Goal: Task Accomplishment & Management: Manage account settings

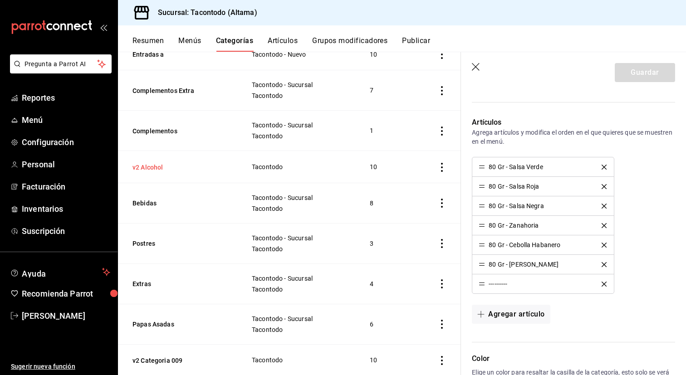
scroll to position [423, 0]
click at [152, 124] on th "Complementos" at bounding box center [179, 132] width 123 height 40
click at [152, 128] on button "Complementos" at bounding box center [178, 132] width 91 height 9
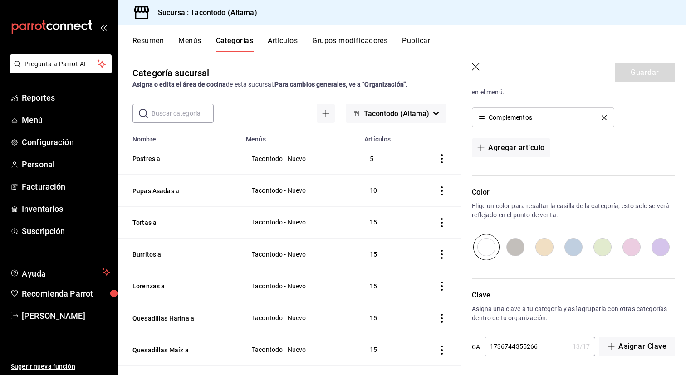
click at [473, 66] on icon "button" at bounding box center [476, 67] width 9 height 9
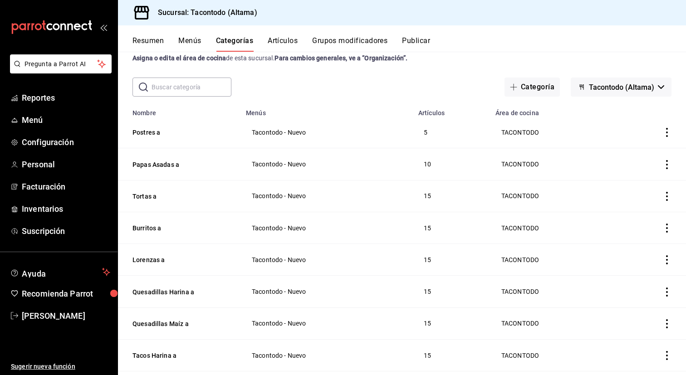
scroll to position [27, 0]
click at [666, 132] on icon "actions" at bounding box center [667, 131] width 9 height 9
click at [642, 189] on span "Eliminar" at bounding box center [639, 189] width 23 height 7
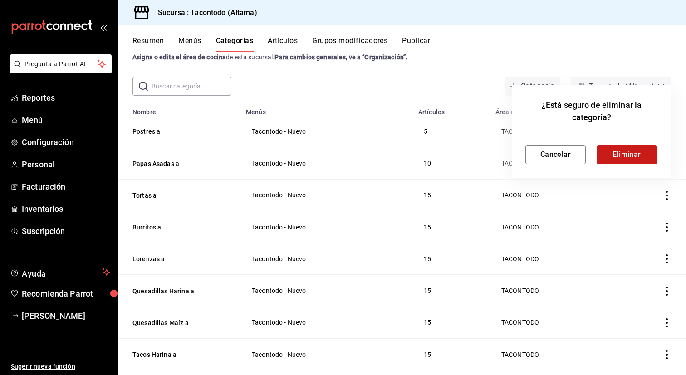
click at [643, 160] on button "Eliminar" at bounding box center [627, 154] width 60 height 19
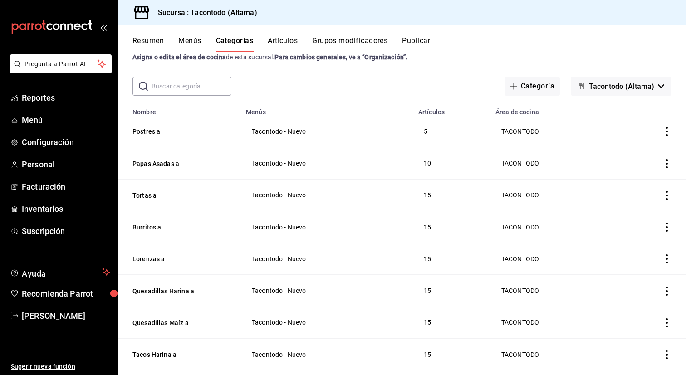
click at [281, 41] on button "Artículos" at bounding box center [283, 43] width 30 height 15
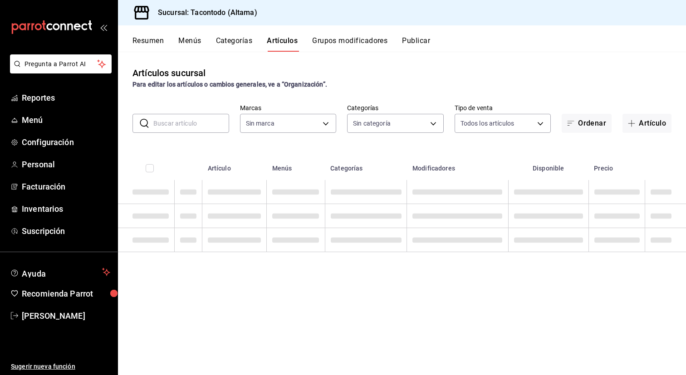
type input "56f755ab-7396-4f10-bb3c-049bffdbebb5"
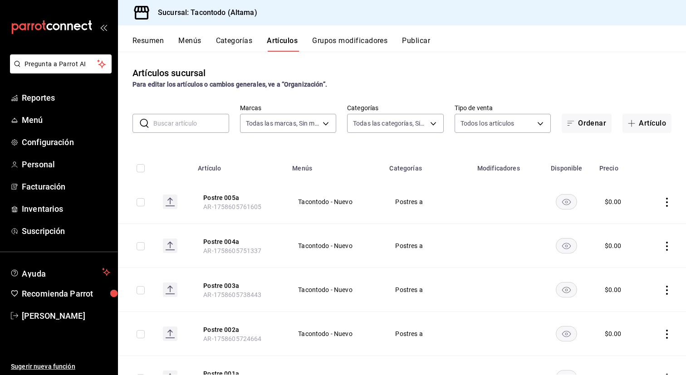
type input "46ab6e39-dfb6-479d-8fb1-ec7912dac42e,077cfc57-b848-4776-9afd-77a013d51790,86433…"
click at [213, 35] on div "Resumen Menús Categorías Artículos Grupos modificadores Publicar" at bounding box center [402, 38] width 568 height 26
click at [227, 37] on button "Categorías" at bounding box center [234, 43] width 37 height 15
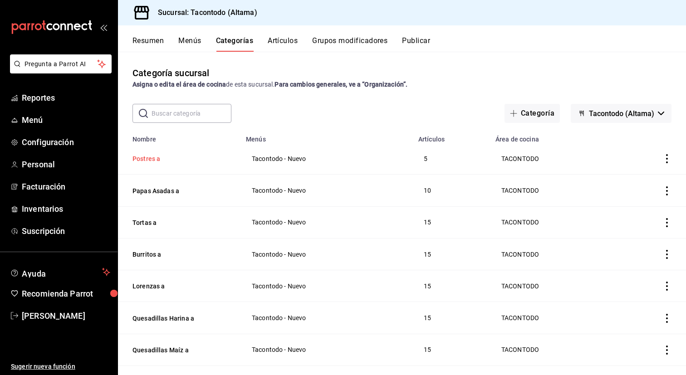
click at [153, 158] on button "Postres a" at bounding box center [178, 158] width 91 height 9
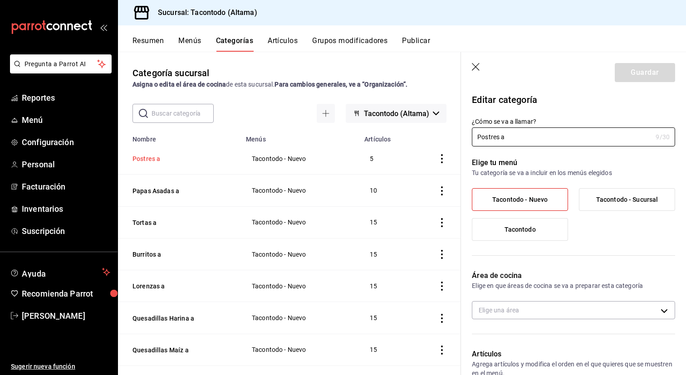
type input "f2d47fc5-286b-482c-91d1-f6277f6f141a"
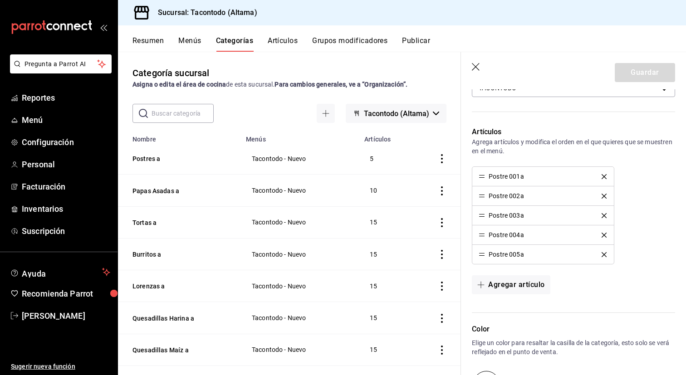
scroll to position [217, 0]
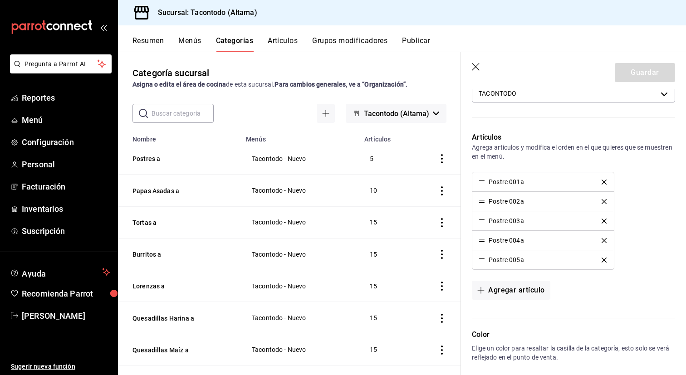
click at [603, 181] on icon "delete" at bounding box center [604, 182] width 5 height 5
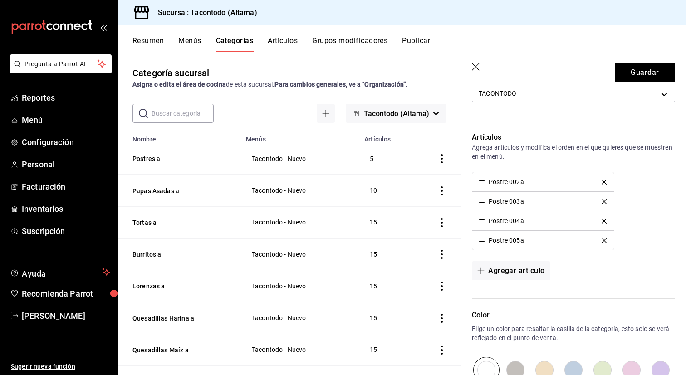
click at [603, 181] on icon "delete" at bounding box center [604, 182] width 5 height 5
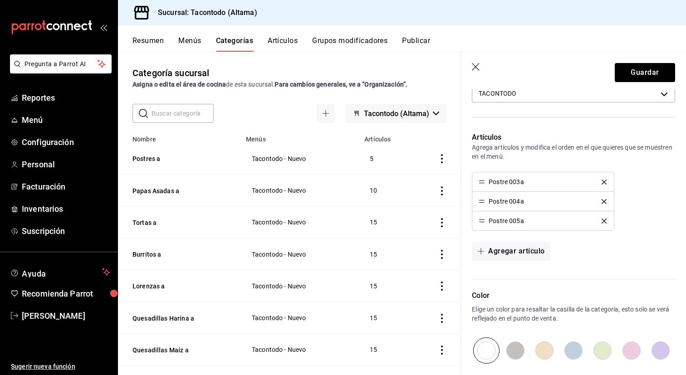
click at [603, 181] on icon "delete" at bounding box center [604, 182] width 5 height 5
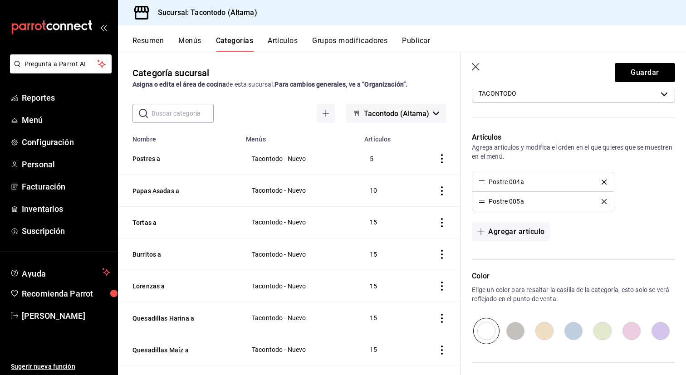
click at [603, 181] on icon "delete" at bounding box center [604, 182] width 5 height 5
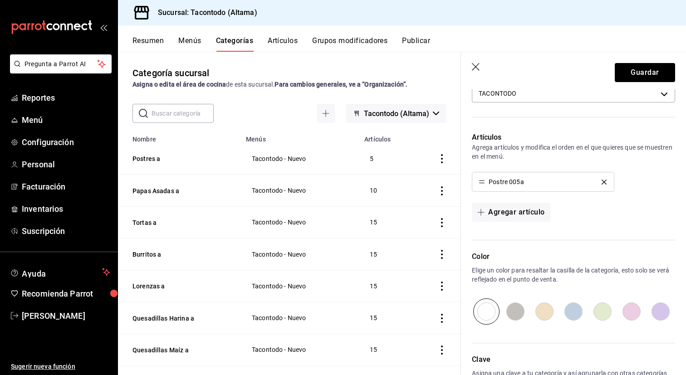
click at [603, 181] on icon "delete" at bounding box center [604, 182] width 5 height 5
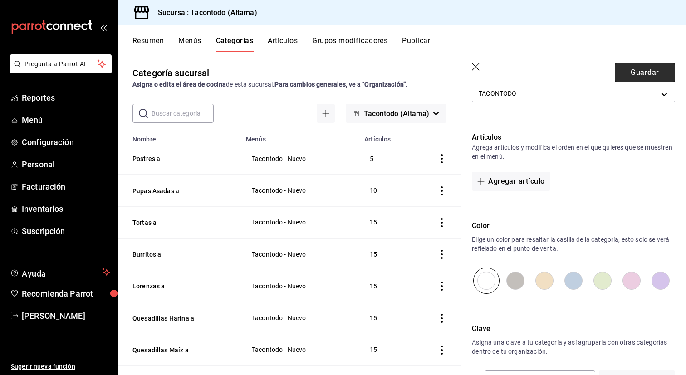
click at [629, 72] on button "Guardar" at bounding box center [645, 72] width 60 height 19
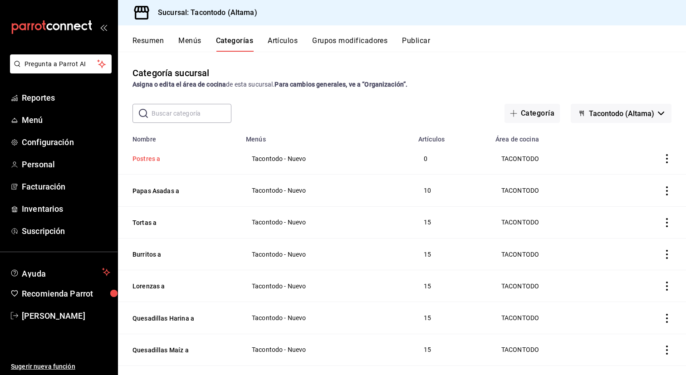
click at [148, 157] on button "Postres a" at bounding box center [178, 158] width 91 height 9
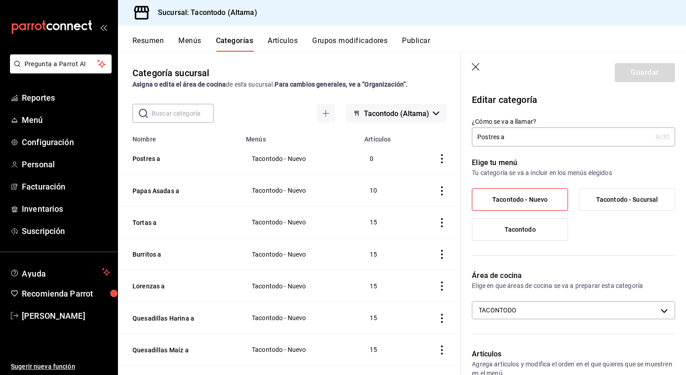
click at [478, 68] on icon "button" at bounding box center [476, 67] width 9 height 9
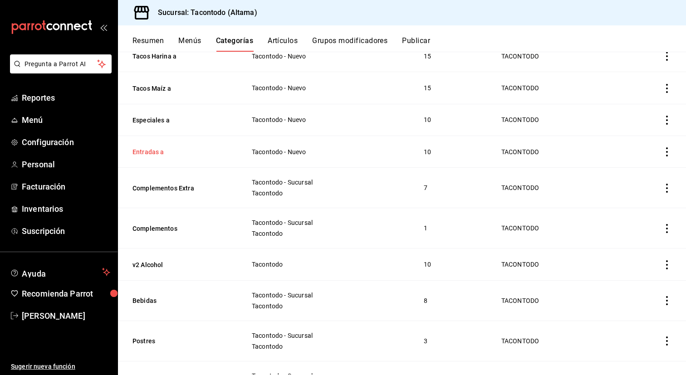
scroll to position [328, 0]
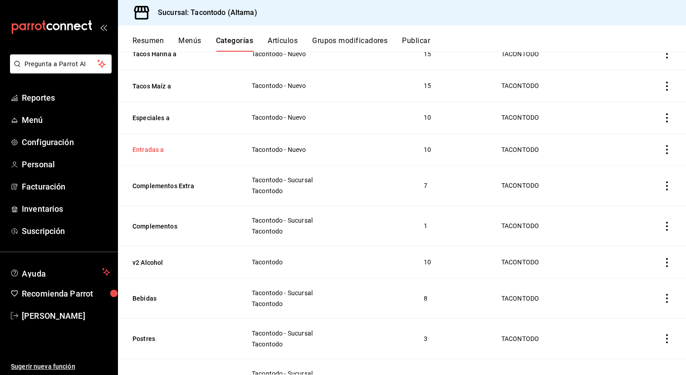
click at [215, 258] on button "v2 Alcohol" at bounding box center [178, 262] width 91 height 9
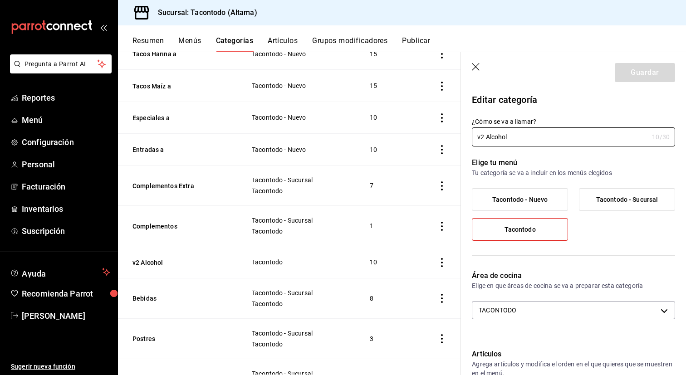
click at [473, 67] on icon "button" at bounding box center [476, 67] width 9 height 9
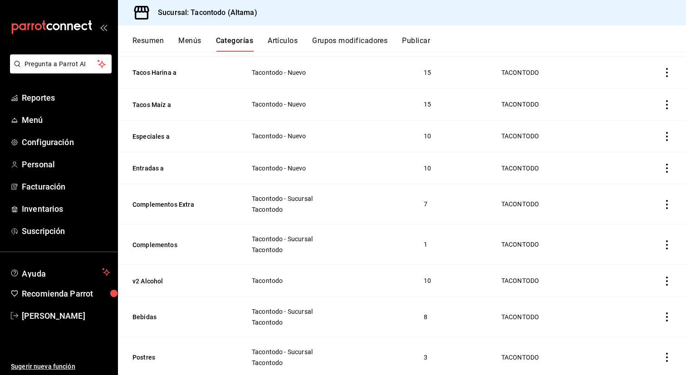
scroll to position [310, 0]
click at [179, 200] on button "Complementos Extra" at bounding box center [178, 203] width 91 height 9
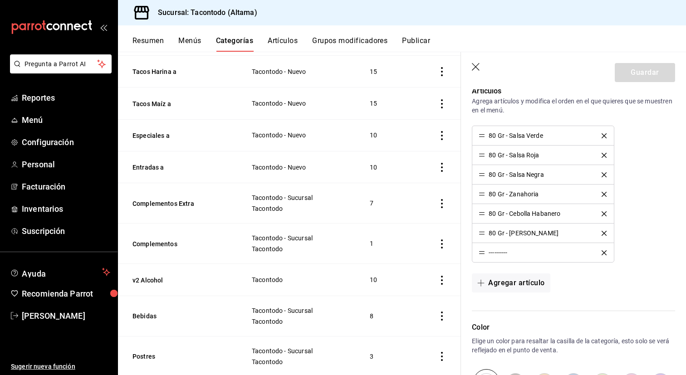
scroll to position [264, 0]
click at [158, 249] on th "Complementos" at bounding box center [179, 244] width 123 height 40
click at [169, 240] on button "Complementos" at bounding box center [178, 244] width 91 height 9
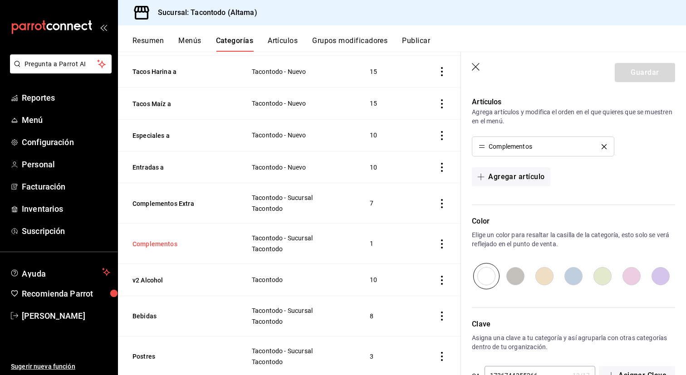
type input "f2d47fc5-286b-482c-91d1-f6277f6f141a"
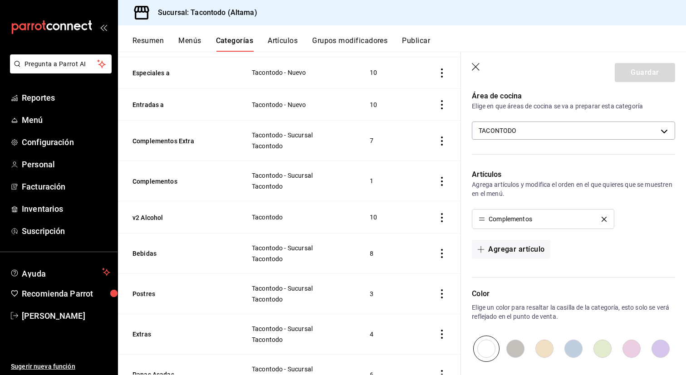
scroll to position [281, 0]
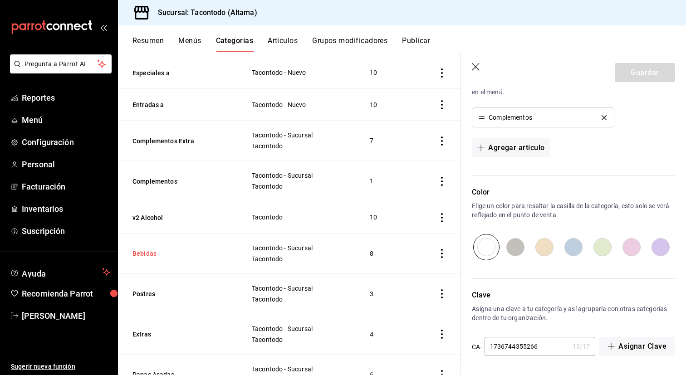
click at [140, 254] on button "Bebidas" at bounding box center [178, 253] width 91 height 9
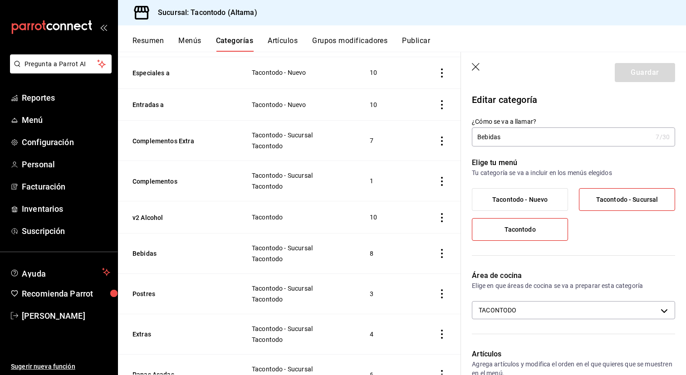
click at [282, 43] on button "Artículos" at bounding box center [283, 43] width 30 height 15
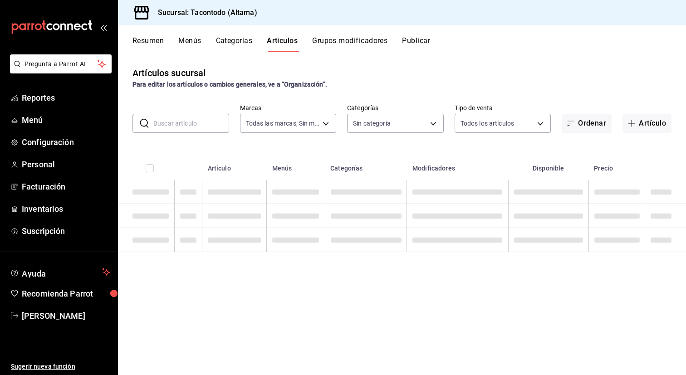
type input "56f755ab-7396-4f10-bb3c-049bffdbebb5"
type input "46ab6e39-dfb6-479d-8fb1-ec7912dac42e,077cfc57-b848-4776-9afd-77a013d51790,86433…"
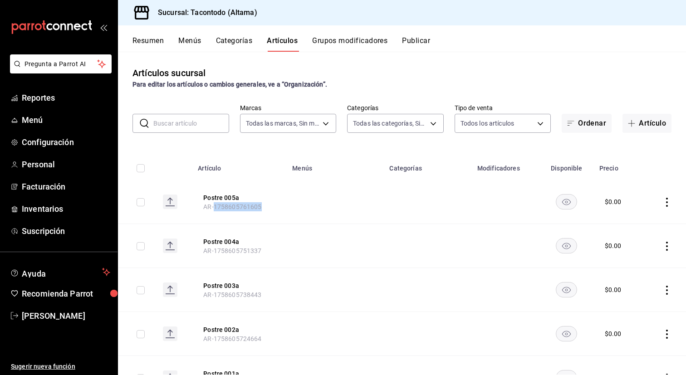
drag, startPoint x: 215, startPoint y: 207, endPoint x: 267, endPoint y: 207, distance: 51.7
click at [267, 207] on th "Postre 005a AR-1758605761605" at bounding box center [239, 202] width 94 height 44
copy span "1758605761605"
click at [433, 121] on body "Pregunta a Parrot AI Reportes Menú Configuración Personal Facturación Inventari…" at bounding box center [343, 187] width 686 height 375
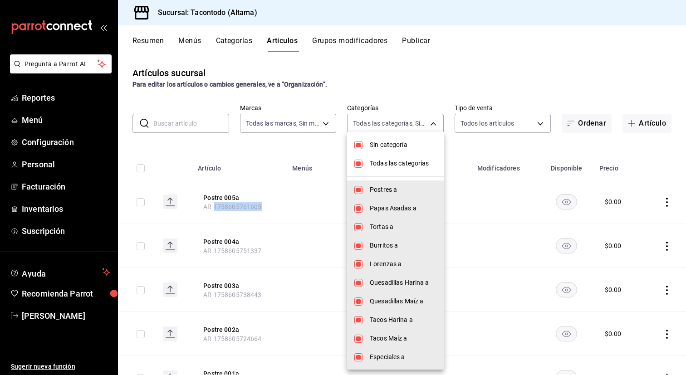
click at [383, 144] on span "Sin categoría" at bounding box center [403, 145] width 67 height 10
checkbox input "false"
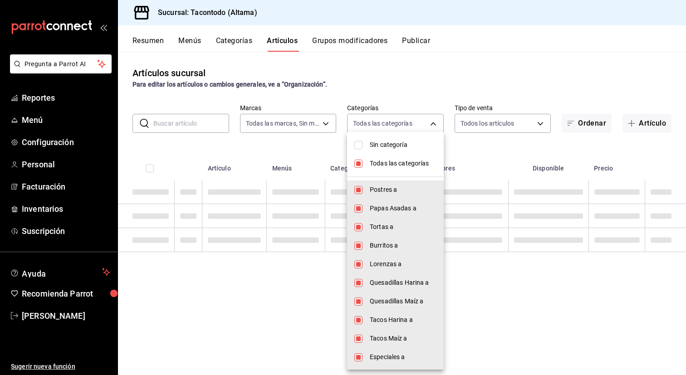
click at [383, 162] on span "Todas las categorías" at bounding box center [403, 164] width 67 height 10
checkbox input "false"
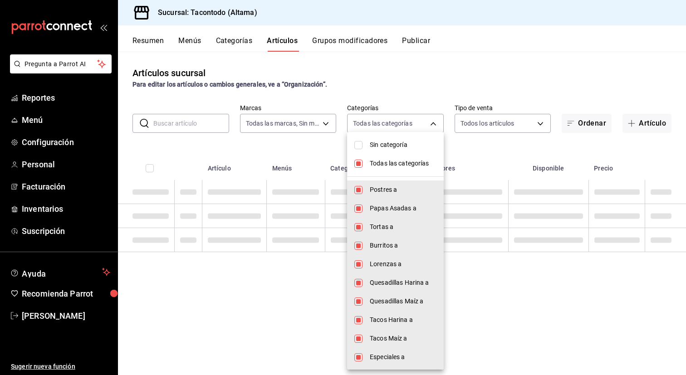
checkbox input "false"
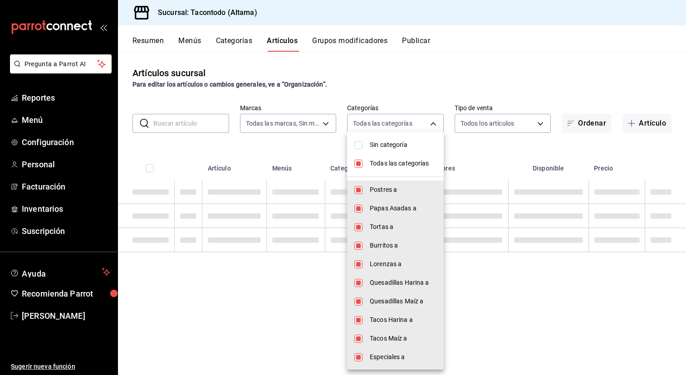
checkbox input "false"
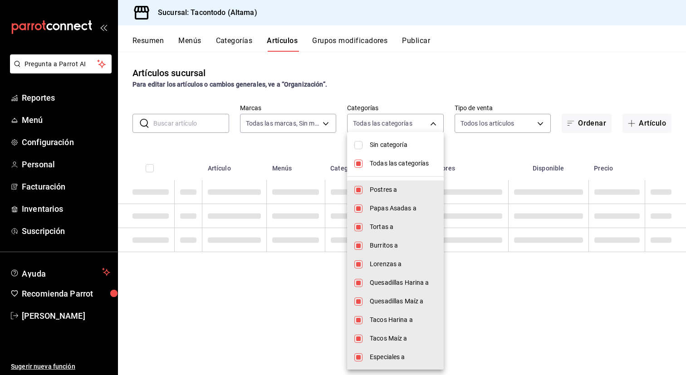
checkbox input "false"
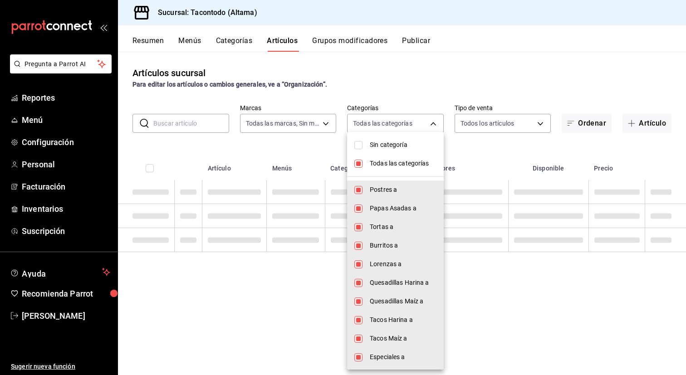
checkbox input "false"
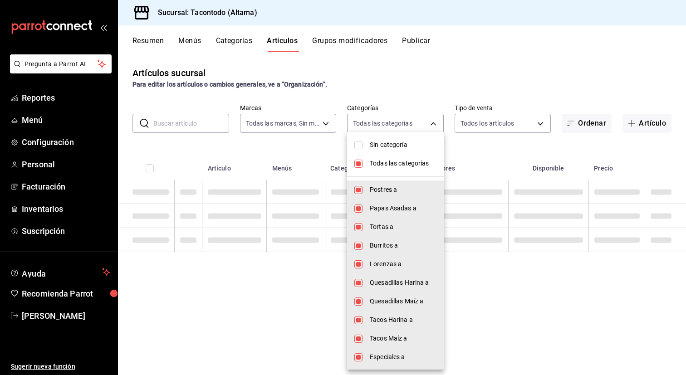
checkbox input "false"
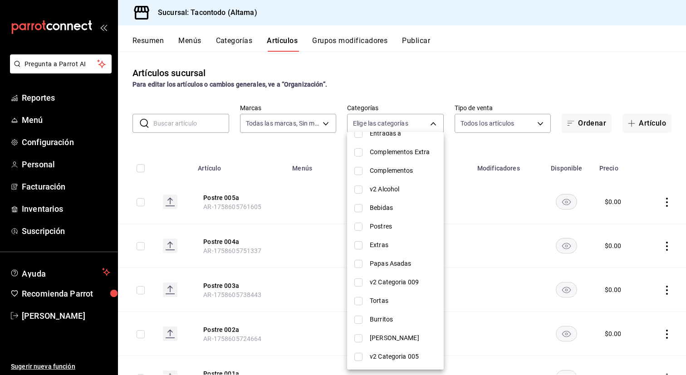
scroll to position [242, 0]
click at [362, 210] on input "checkbox" at bounding box center [358, 209] width 8 height 8
checkbox input "true"
type input "308c7048-101d-4f46-a8f0-db764ce8dac1"
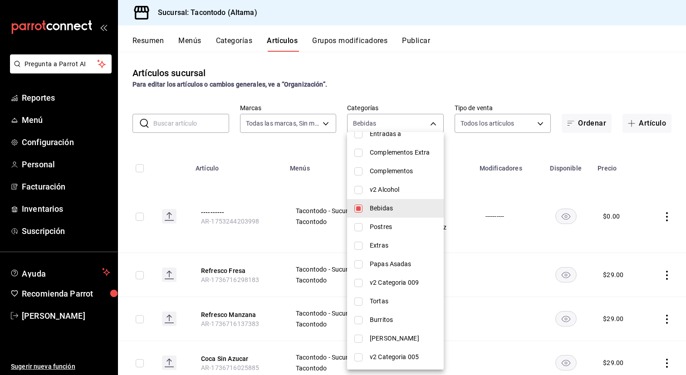
click at [251, 240] on div at bounding box center [343, 187] width 686 height 375
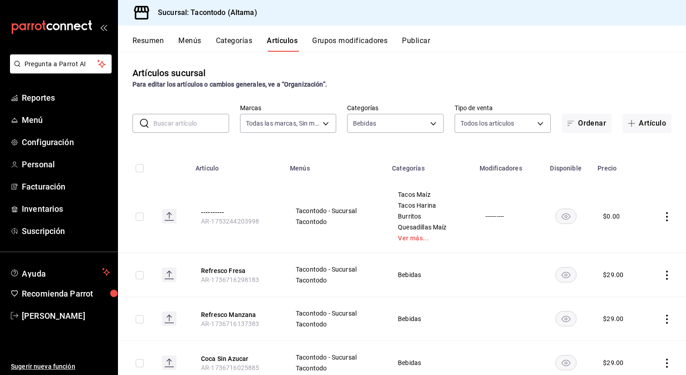
click at [665, 221] on td at bounding box center [665, 216] width 42 height 73
click at [671, 218] on icon "actions" at bounding box center [667, 216] width 9 height 9
click at [613, 243] on li "Editar" at bounding box center [632, 237] width 54 height 19
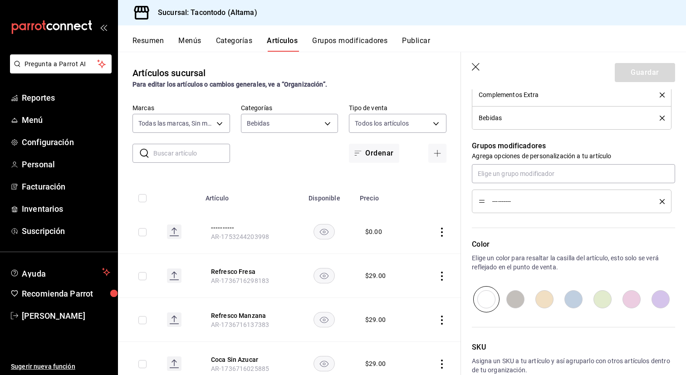
scroll to position [728, 0]
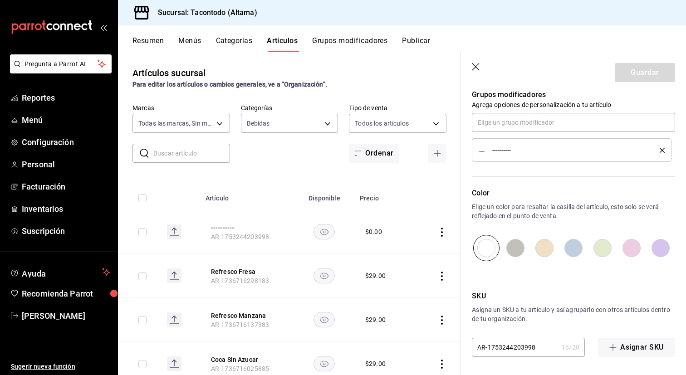
click at [538, 345] on input "AR-1753244203998" at bounding box center [515, 348] width 86 height 18
paste input "1758605761605"
click at [508, 339] on input "AR-1753244203998" at bounding box center [515, 348] width 86 height 18
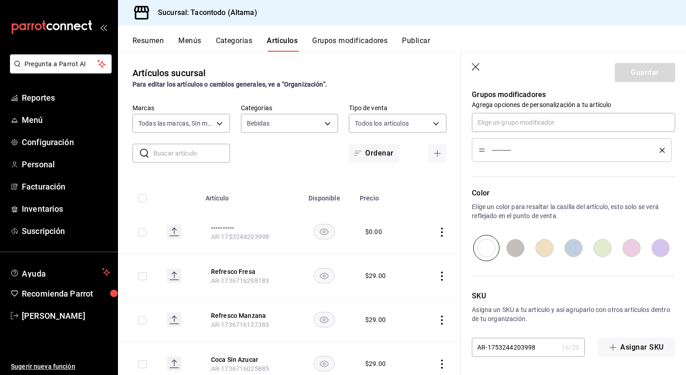
drag, startPoint x: 489, startPoint y: 349, endPoint x: 497, endPoint y: 349, distance: 7.3
click at [497, 349] on input "AR-1753244203998" at bounding box center [515, 348] width 86 height 18
drag, startPoint x: 488, startPoint y: 347, endPoint x: 548, endPoint y: 346, distance: 60.4
click at [548, 346] on div "AR-1753244203998 16 / 20 ​" at bounding box center [528, 347] width 113 height 19
paste input "8605761605"
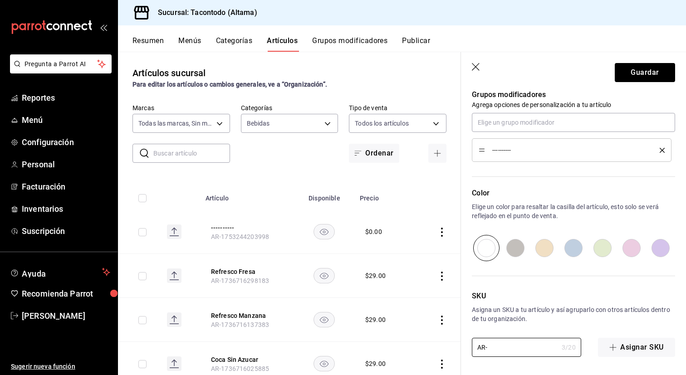
type input "AR-"
click at [475, 67] on icon "button" at bounding box center [476, 67] width 8 height 8
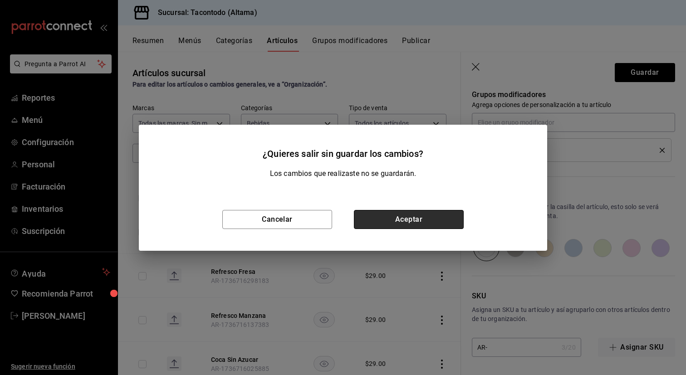
click at [436, 221] on button "Aceptar" at bounding box center [409, 219] width 110 height 19
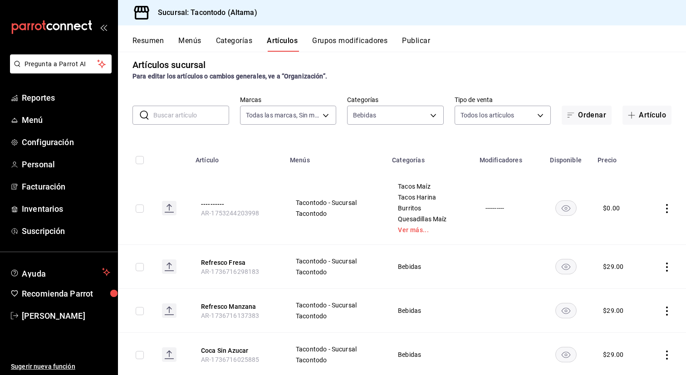
scroll to position [7, 0]
click at [438, 113] on body "Pregunta a Parrot AI Reportes Menú Configuración Personal Facturación Inventari…" at bounding box center [343, 187] width 686 height 375
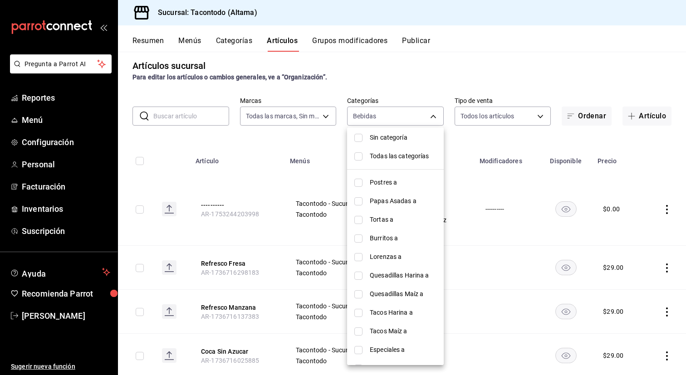
scroll to position [0, 0]
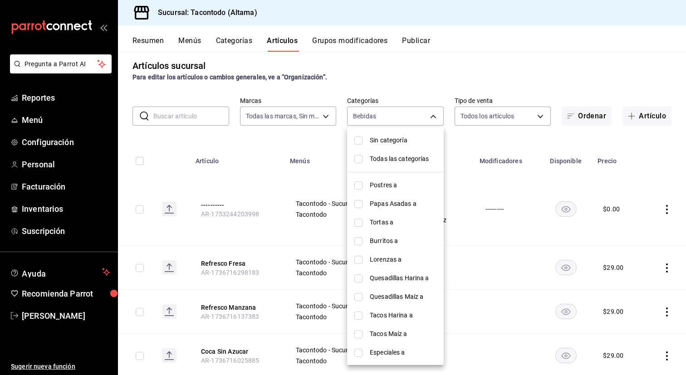
click at [290, 144] on div at bounding box center [343, 187] width 686 height 375
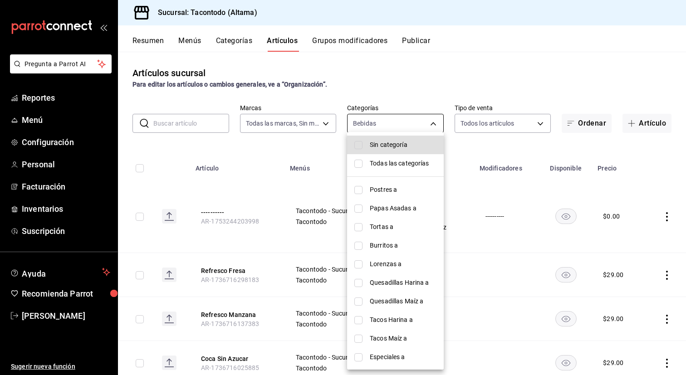
click at [404, 116] on body "Pregunta a Parrot AI Reportes Menú Configuración Personal Facturación Inventari…" at bounding box center [343, 187] width 686 height 375
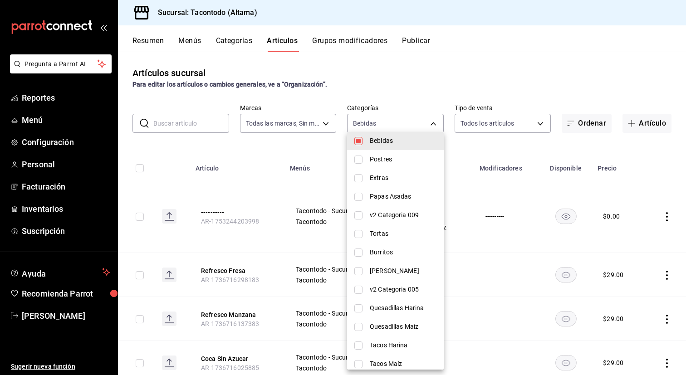
scroll to position [316, 0]
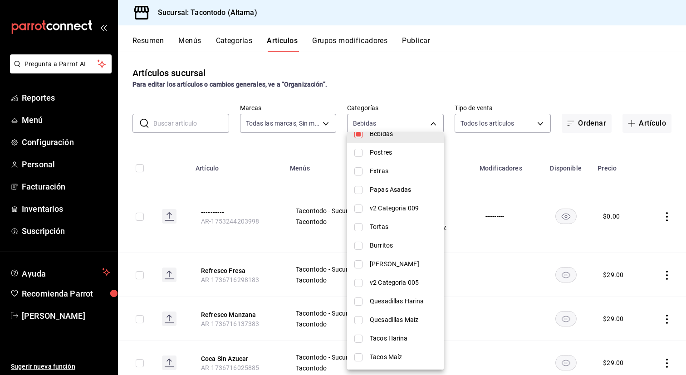
click at [403, 148] on span "Postres" at bounding box center [403, 153] width 67 height 10
type input "308c7048-101d-4f46-a8f0-db764ce8dac1,71222970-ca2b-47c5-8a60-4b2c6b4cd059"
checkbox input "true"
click at [395, 177] on li "Extras" at bounding box center [395, 171] width 97 height 19
type input "308c7048-101d-4f46-a8f0-db764ce8dac1,71222970-ca2b-47c5-8a60-4b2c6b4cd059,d8111…"
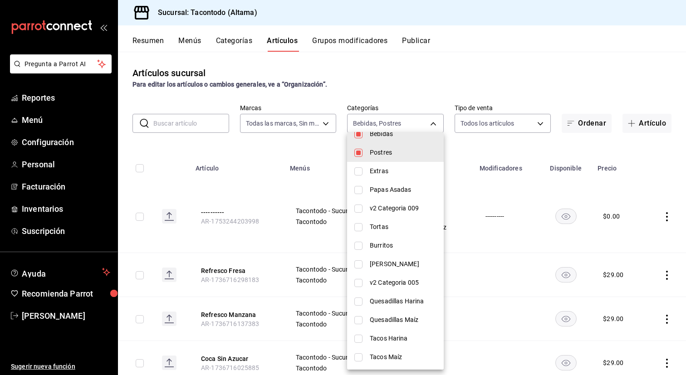
checkbox input "true"
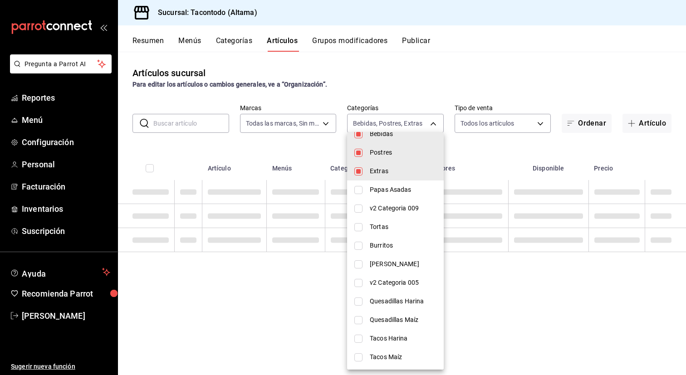
click at [394, 190] on span "Papas Asadas" at bounding box center [403, 190] width 67 height 10
type input "308c7048-101d-4f46-a8f0-db764ce8dac1,71222970-ca2b-47c5-8a60-4b2c6b4cd059,d8111…"
checkbox input "true"
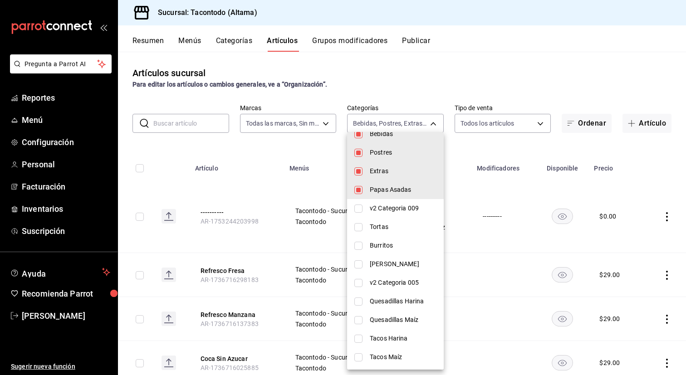
click at [284, 348] on div at bounding box center [343, 187] width 686 height 375
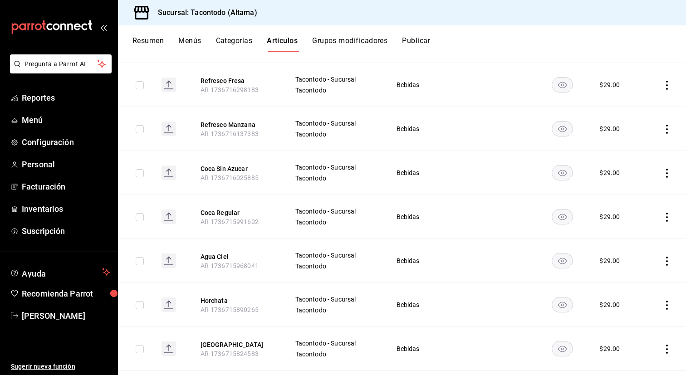
scroll to position [0, 0]
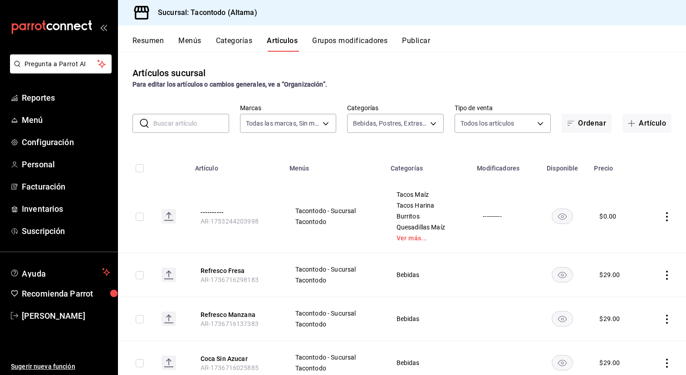
click at [285, 44] on button "Artículos" at bounding box center [282, 43] width 31 height 15
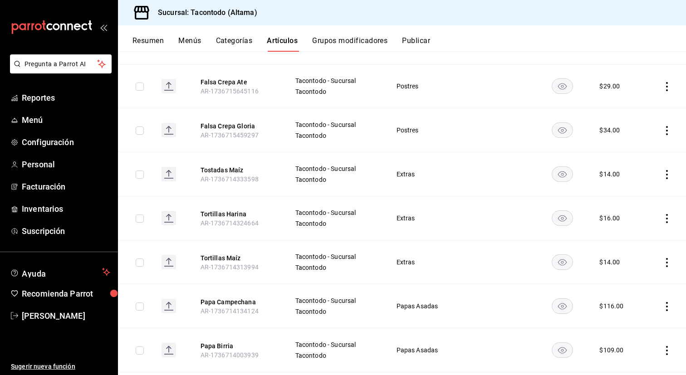
scroll to position [648, 0]
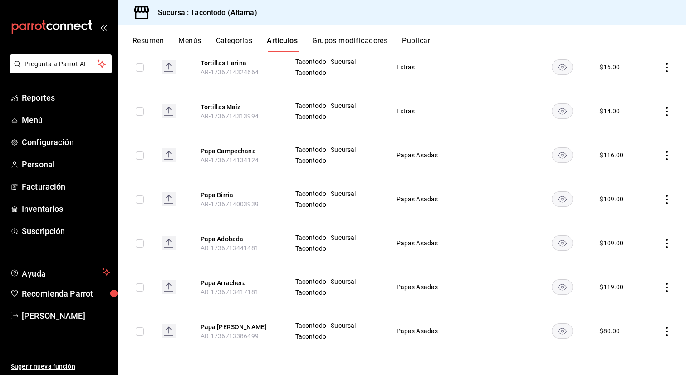
click at [282, 36] on button "Artículos" at bounding box center [282, 43] width 31 height 15
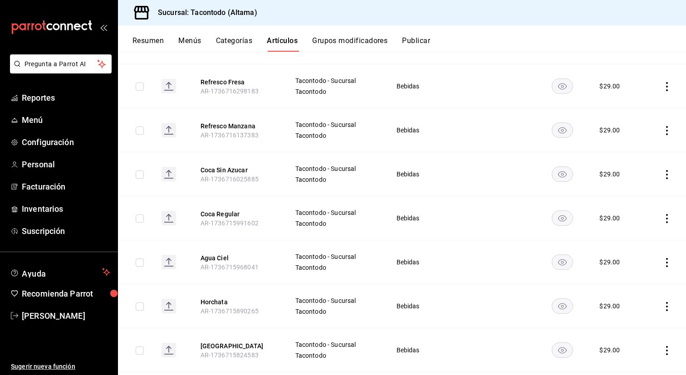
scroll to position [0, 0]
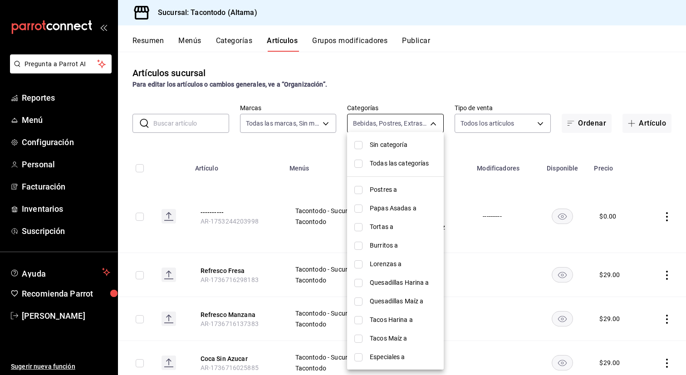
click at [429, 115] on body "Pregunta a Parrot AI Reportes Menú Configuración Personal Facturación Inventari…" at bounding box center [343, 187] width 686 height 375
click at [373, 151] on li "Sin categoría" at bounding box center [395, 145] width 97 height 19
checkbox input "true"
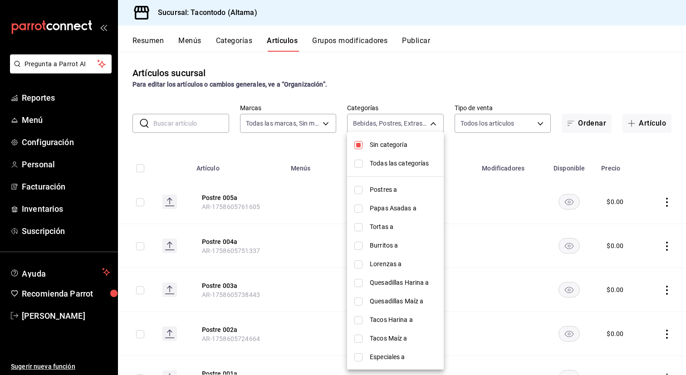
click at [600, 128] on div at bounding box center [343, 187] width 686 height 375
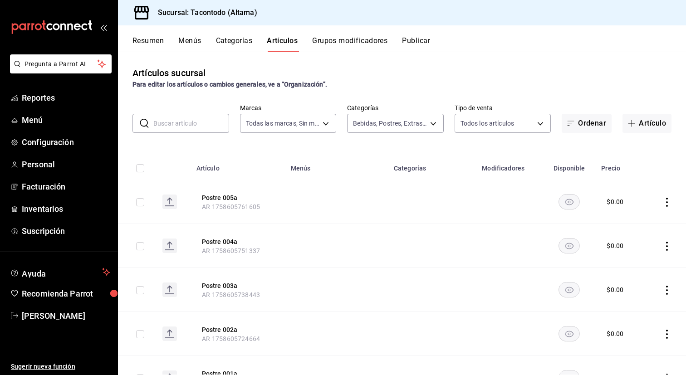
click at [596, 126] on button "Ordenar" at bounding box center [587, 123] width 50 height 19
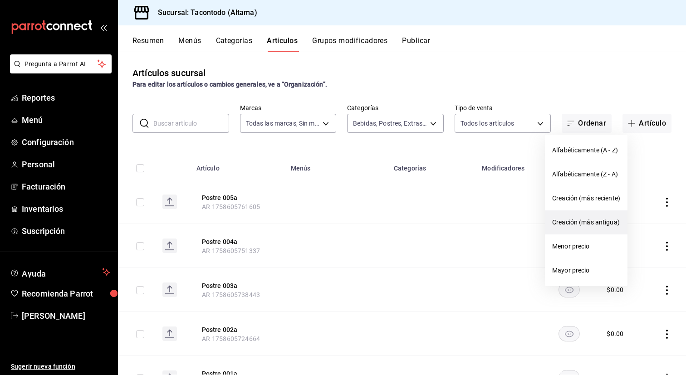
click at [573, 223] on span "Creación (más antigua)" at bounding box center [586, 223] width 68 height 10
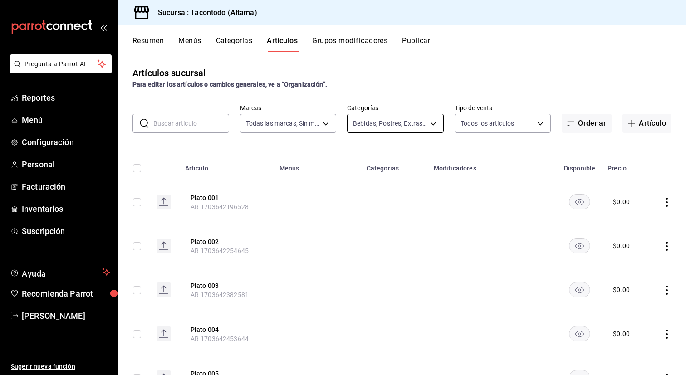
click at [436, 116] on body "Pregunta a Parrot AI Reportes Menú Configuración Personal Facturación Inventari…" at bounding box center [343, 187] width 686 height 375
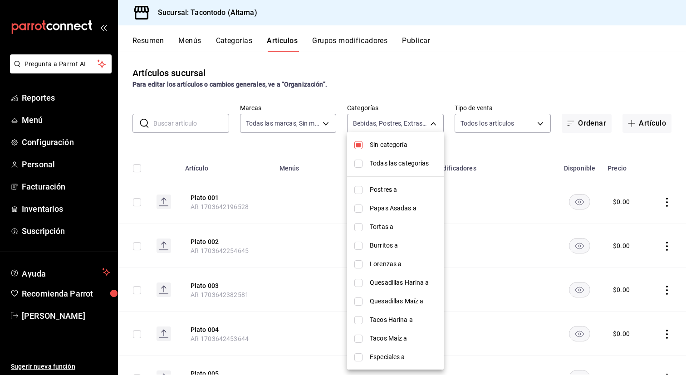
click at [373, 167] on span "Todas las categorías" at bounding box center [403, 164] width 67 height 10
type input "46ab6e39-dfb6-479d-8fb1-ec7912dac42e,077cfc57-b848-4776-9afd-77a013d51790,86433…"
checkbox input "true"
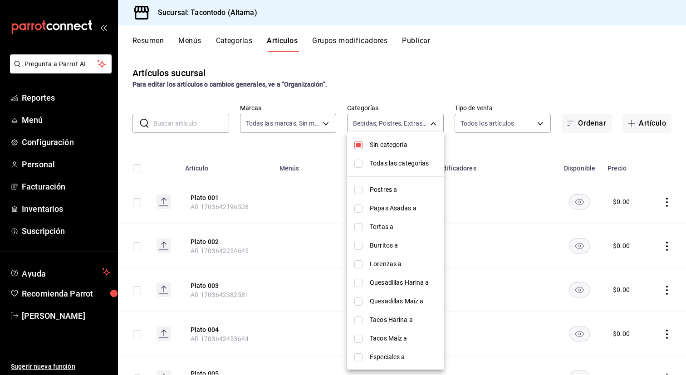
checkbox input "true"
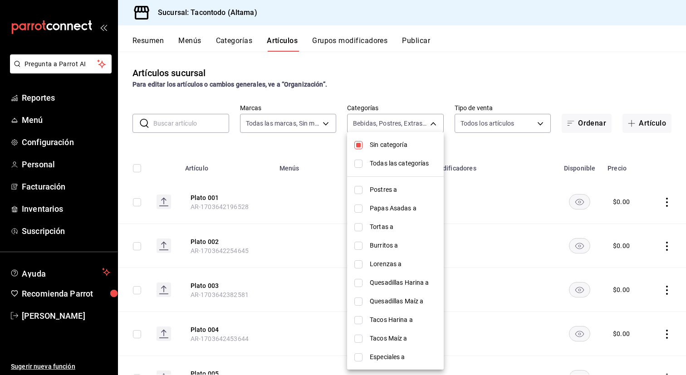
checkbox input "true"
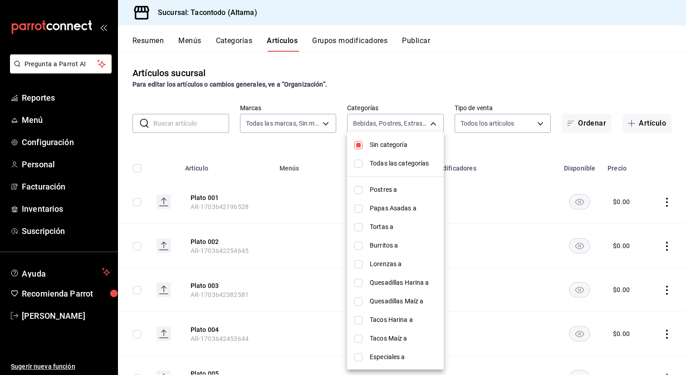
checkbox input "true"
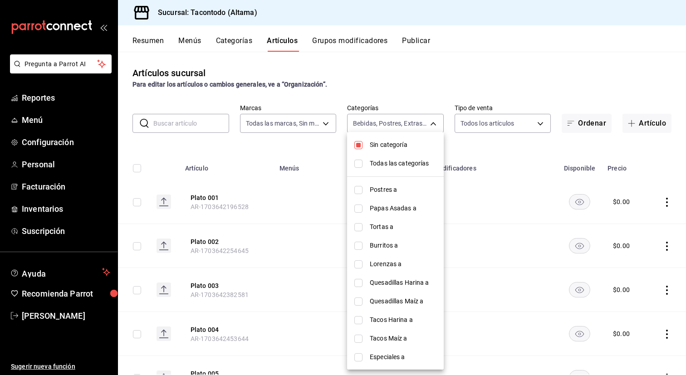
checkbox input "true"
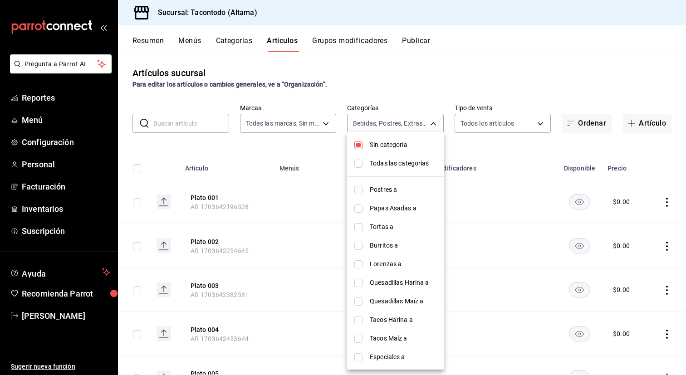
checkbox input "true"
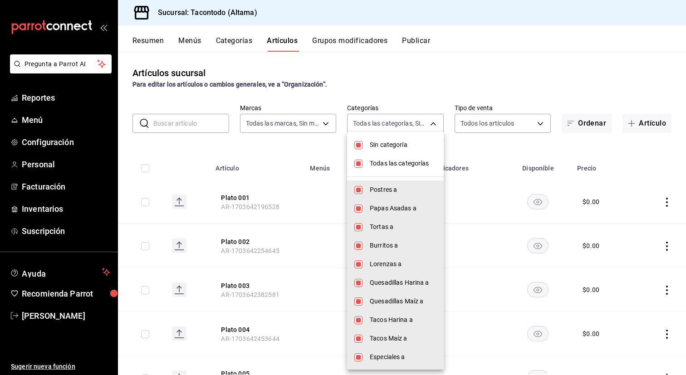
click at [410, 97] on div at bounding box center [343, 187] width 686 height 375
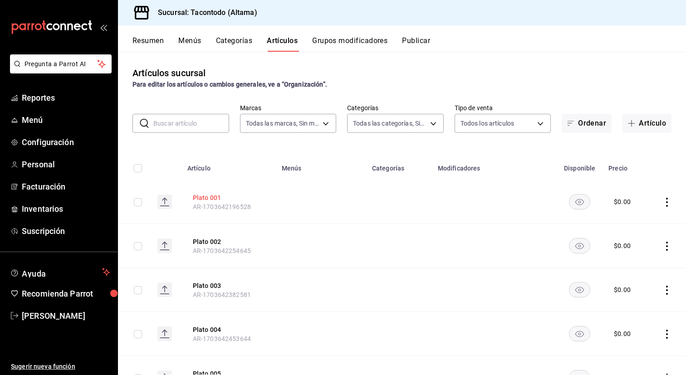
click at [204, 197] on button "Plato 001" at bounding box center [229, 197] width 73 height 9
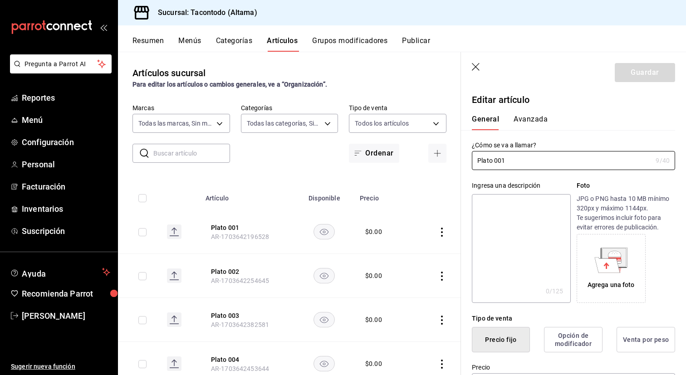
type input "$0.00"
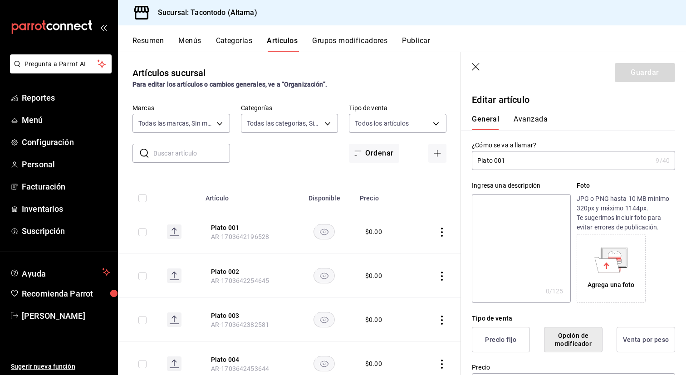
click at [489, 161] on input "Plato 001" at bounding box center [562, 161] width 180 height 18
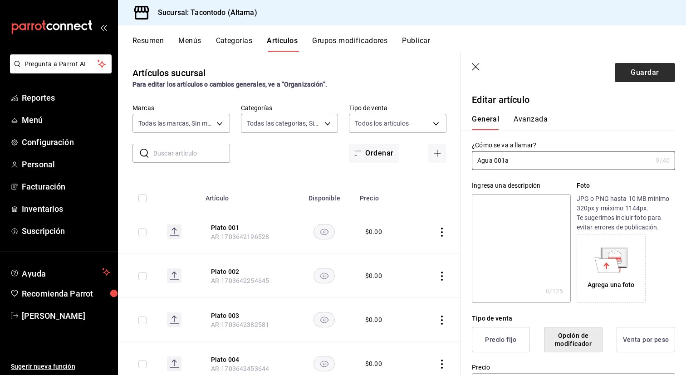
type input "Agua 001a"
click at [637, 80] on button "Guardar" at bounding box center [645, 72] width 60 height 19
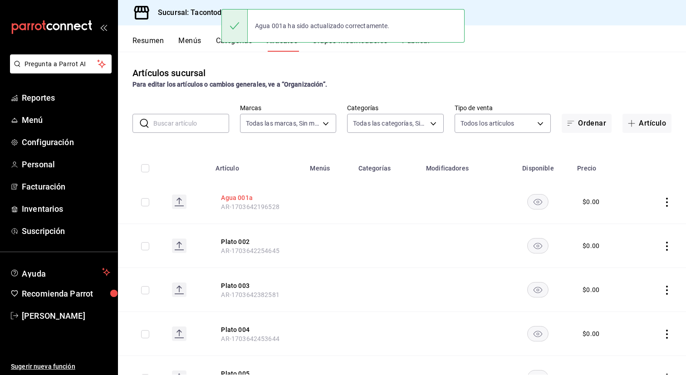
click at [243, 196] on button "Agua 001a" at bounding box center [257, 197] width 73 height 9
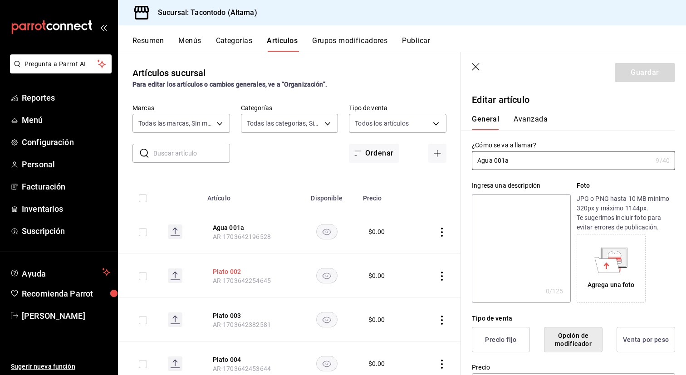
click at [228, 271] on button "Plato 002" at bounding box center [249, 271] width 73 height 9
type input "Agua 001a"
click at [629, 77] on button "Guardar" at bounding box center [645, 72] width 60 height 19
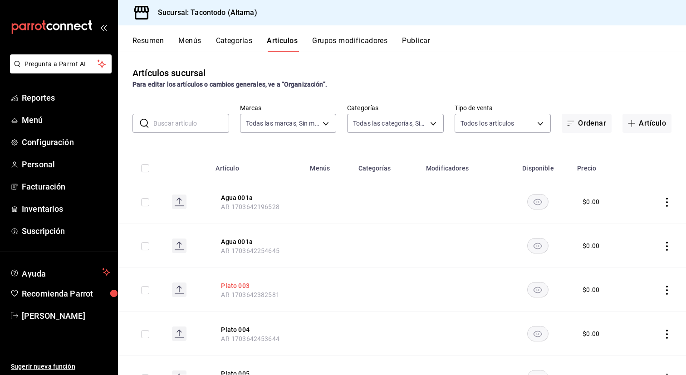
click at [242, 285] on button "Plato 003" at bounding box center [257, 285] width 73 height 9
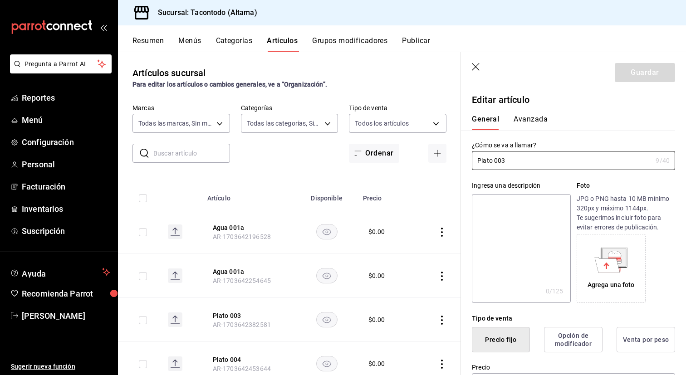
type input "$0.00"
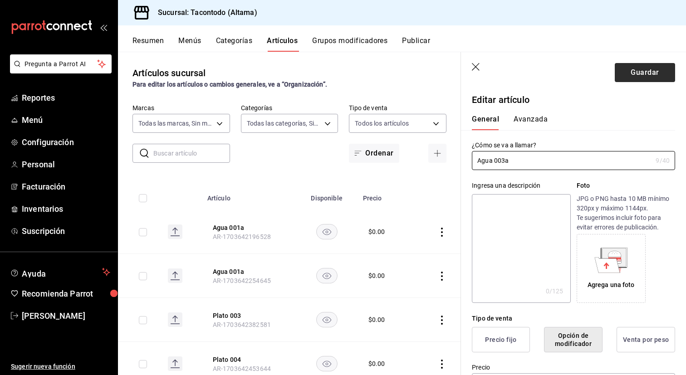
type input "Agua 003a"
click at [624, 76] on button "Guardar" at bounding box center [645, 72] width 60 height 19
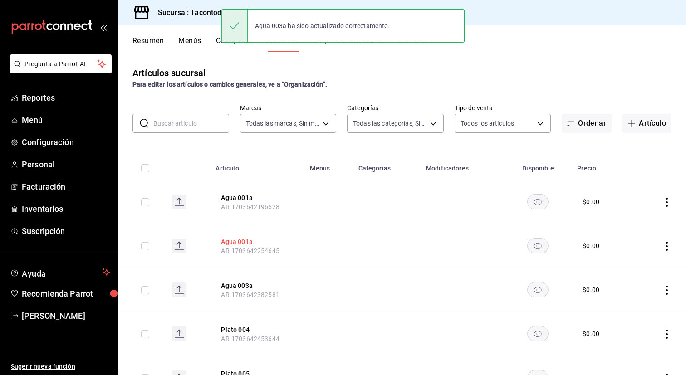
click at [243, 243] on button "Agua 001a" at bounding box center [257, 241] width 73 height 9
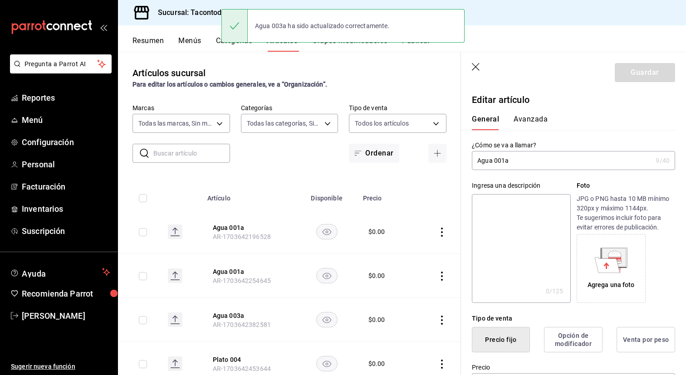
type input "$0.00"
click at [505, 163] on input "Agua 001a" at bounding box center [562, 161] width 180 height 18
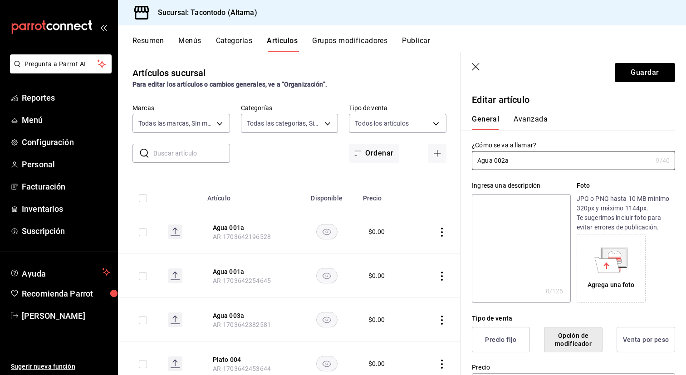
type input "Agua 002a"
click at [635, 82] on header "Guardar" at bounding box center [573, 70] width 225 height 37
click at [640, 77] on button "Guardar" at bounding box center [645, 72] width 60 height 19
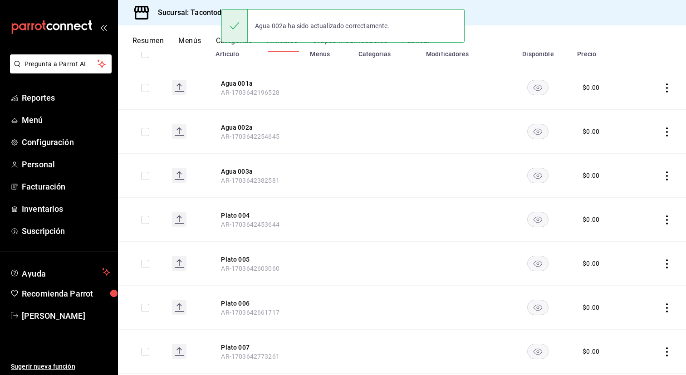
scroll to position [117, 0]
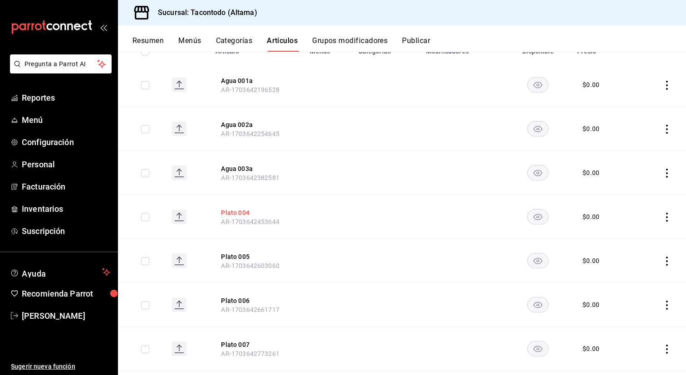
click at [239, 209] on button "Plato 004" at bounding box center [257, 212] width 73 height 9
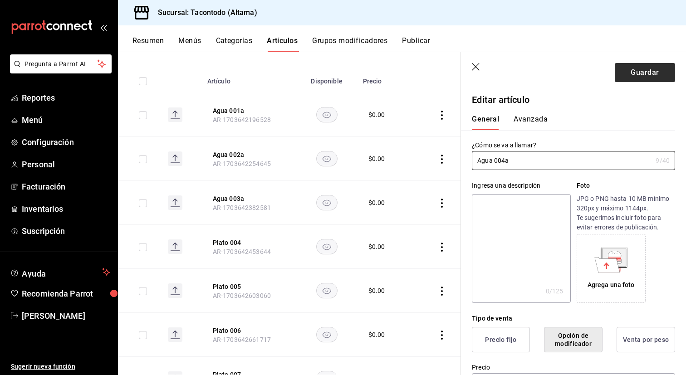
type input "Agua 004a"
click at [633, 80] on button "Guardar" at bounding box center [645, 72] width 60 height 19
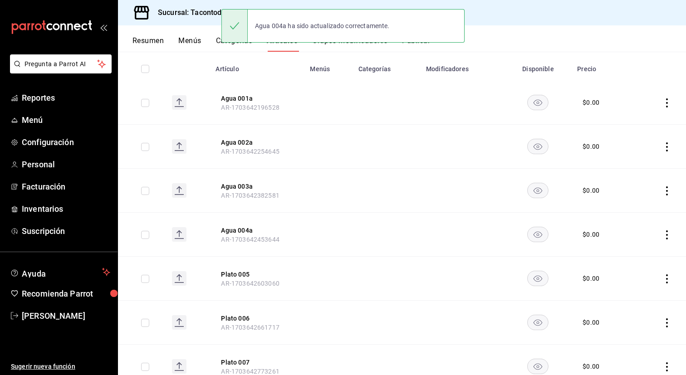
scroll to position [102, 0]
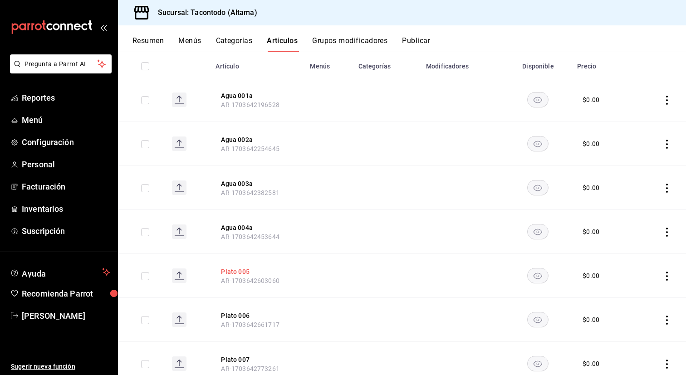
click at [237, 270] on button "Plato 005" at bounding box center [257, 271] width 73 height 9
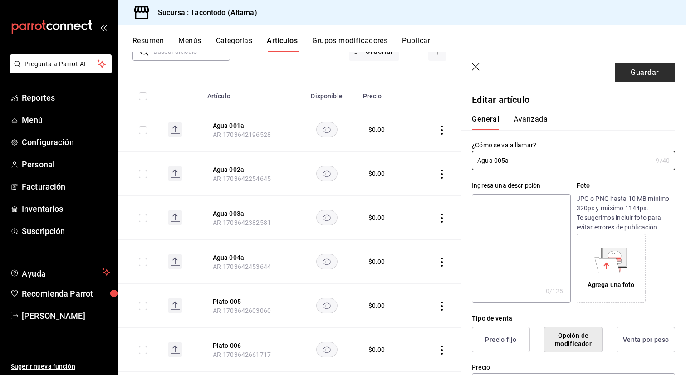
type input "Agua 005a"
click at [650, 71] on button "Guardar" at bounding box center [645, 72] width 60 height 19
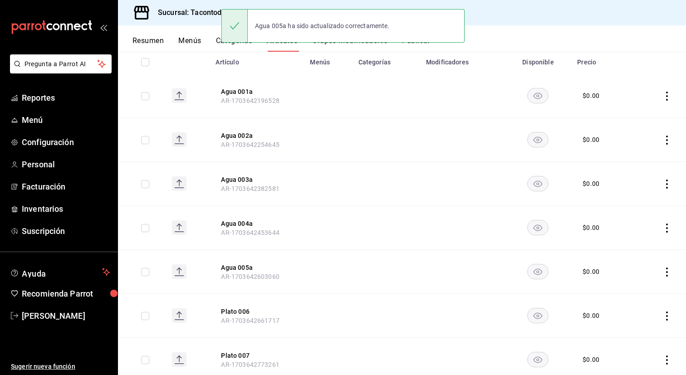
scroll to position [114, 0]
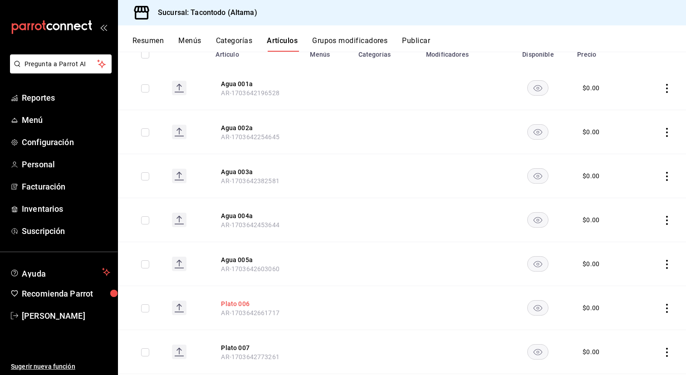
click at [248, 305] on button "Plato 006" at bounding box center [257, 304] width 73 height 9
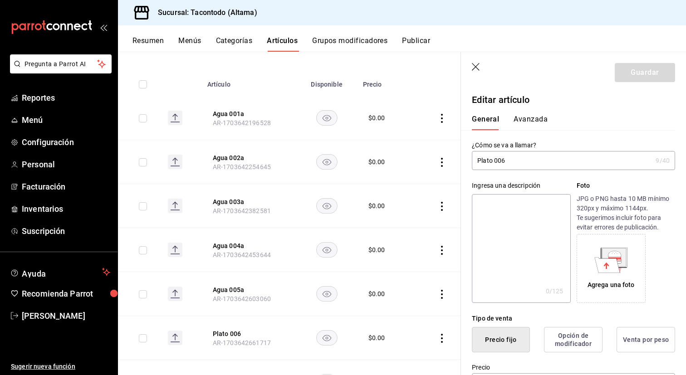
type input "$0.00"
click at [514, 160] on input "Plato 006" at bounding box center [562, 161] width 180 height 18
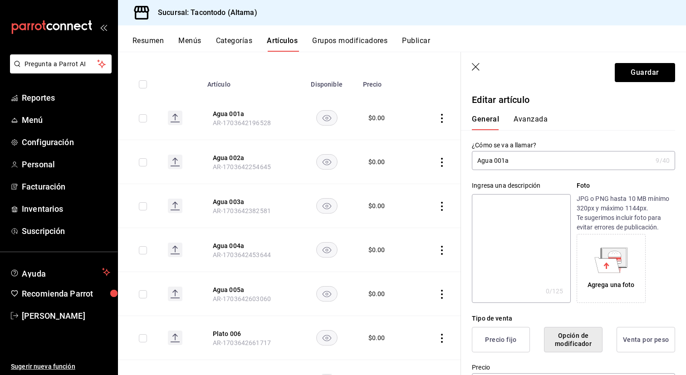
click at [483, 161] on input "Agua 001a" at bounding box center [562, 161] width 180 height 18
type input "Bebidas 001a"
click at [634, 65] on button "Guardar" at bounding box center [645, 72] width 60 height 19
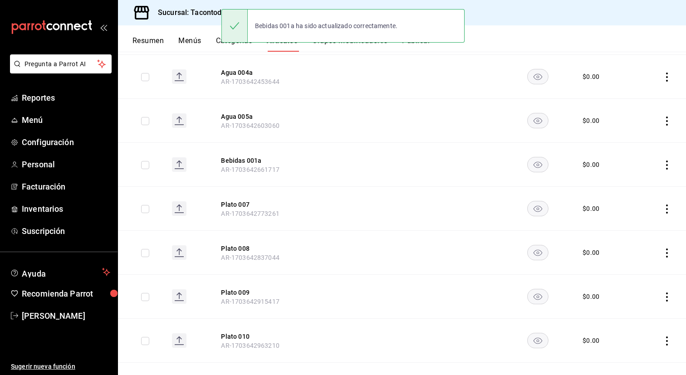
scroll to position [258, 0]
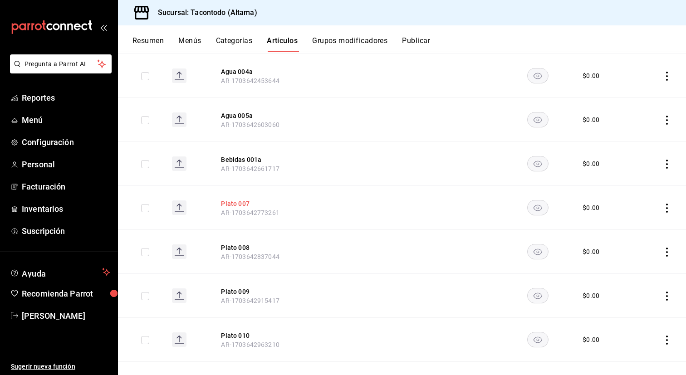
click at [240, 200] on button "Plato 007" at bounding box center [257, 203] width 73 height 9
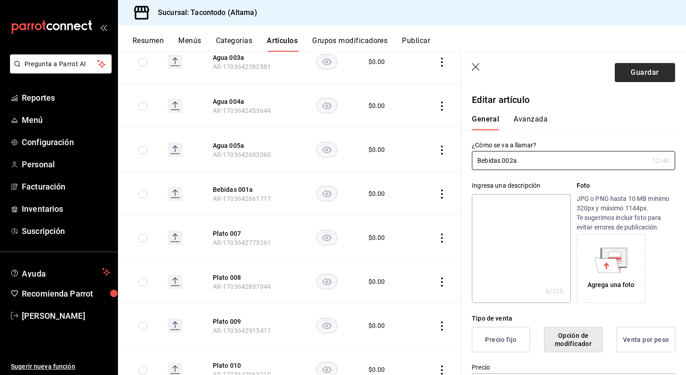
type input "Bebidas 002a"
click at [642, 79] on button "Guardar" at bounding box center [645, 72] width 60 height 19
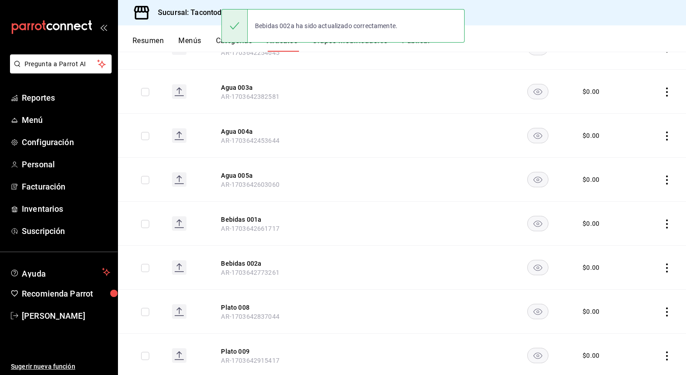
scroll to position [199, 0]
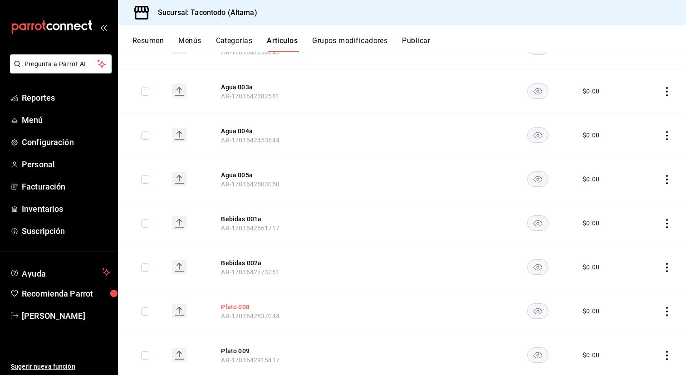
click at [244, 304] on button "Plato 008" at bounding box center [257, 307] width 73 height 9
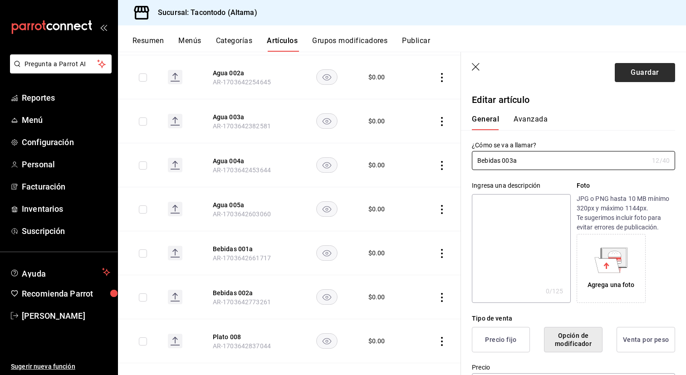
type input "Bebidas 003a"
click at [641, 74] on button "Guardar" at bounding box center [645, 72] width 60 height 19
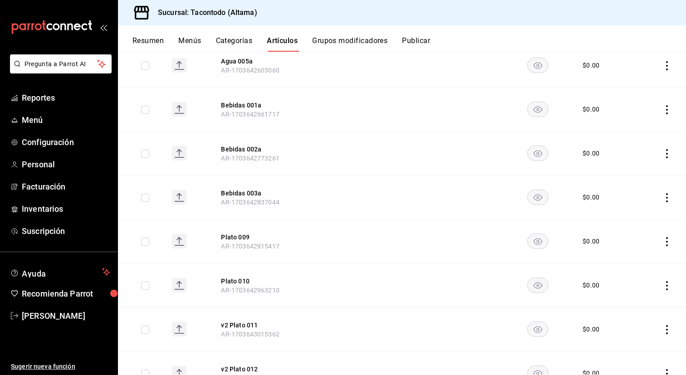
scroll to position [321, 0]
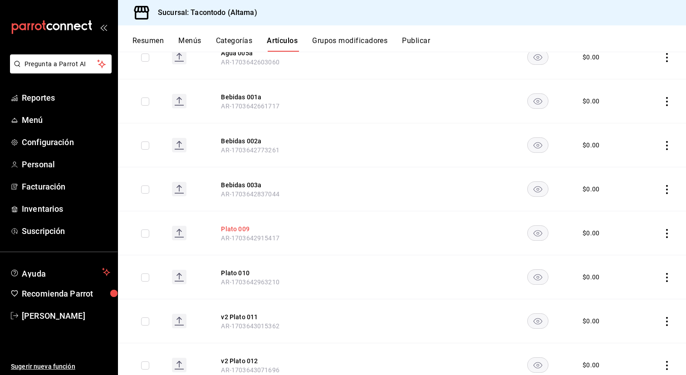
click at [233, 231] on button "Plato 009" at bounding box center [257, 229] width 73 height 9
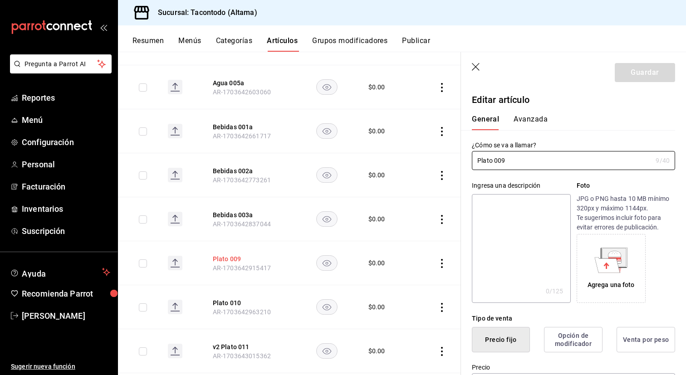
type input "$0.00"
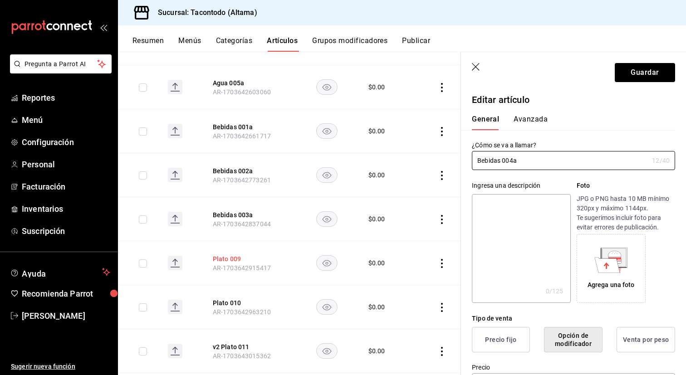
type input "Bebidas 004a"
click at [649, 79] on button "Guardar" at bounding box center [645, 72] width 60 height 19
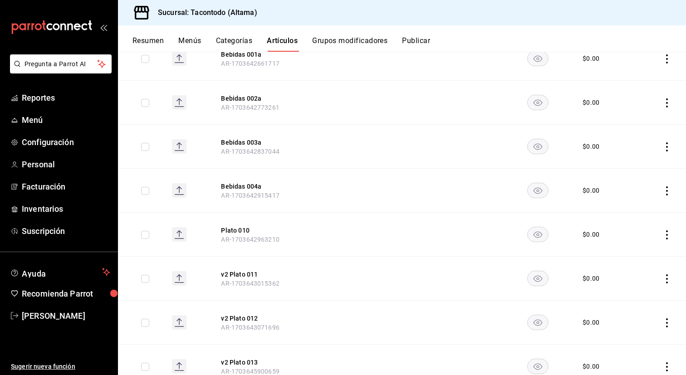
scroll to position [367, 0]
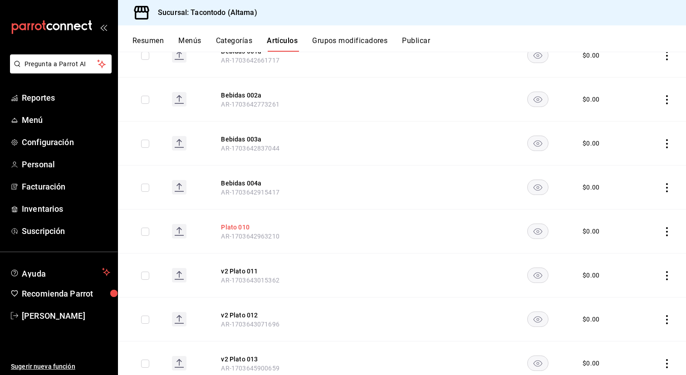
click at [248, 228] on button "Plato 010" at bounding box center [257, 227] width 73 height 9
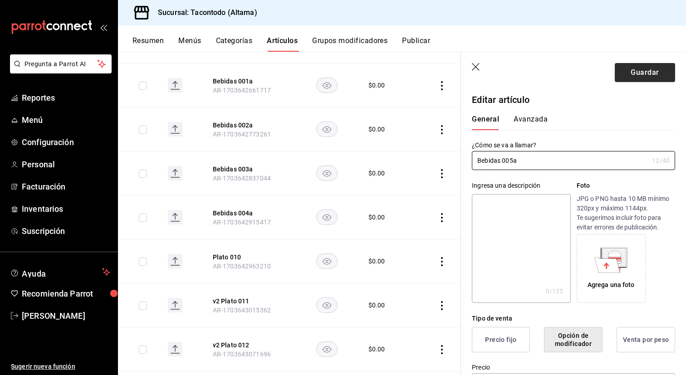
type input "Bebidas 005a"
click at [654, 73] on button "Guardar" at bounding box center [645, 72] width 60 height 19
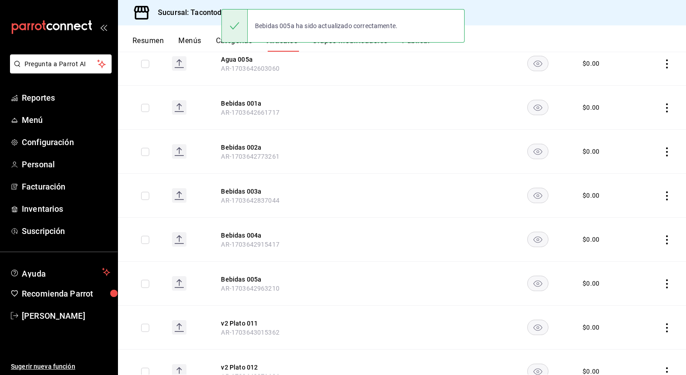
scroll to position [492, 0]
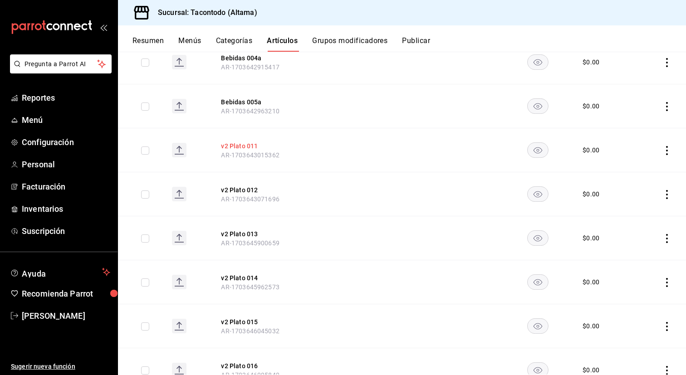
click at [256, 145] on button "v2 Plato 011" at bounding box center [257, 146] width 73 height 9
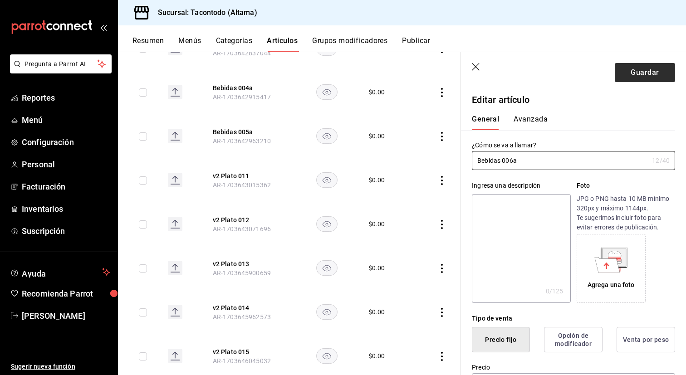
type input "Bebidas 006a"
click at [647, 70] on button "Guardar" at bounding box center [645, 72] width 60 height 19
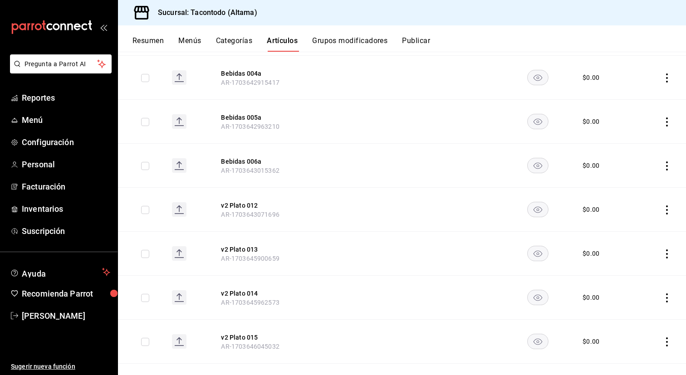
scroll to position [476, 0]
click at [254, 205] on button "v2 Plato 012" at bounding box center [257, 206] width 73 height 9
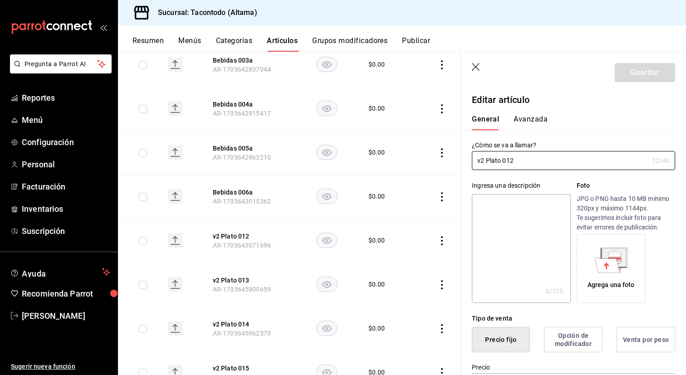
type input "$0.00"
type input "Bebidas 007a"
click at [633, 73] on button "Guardar" at bounding box center [645, 72] width 60 height 19
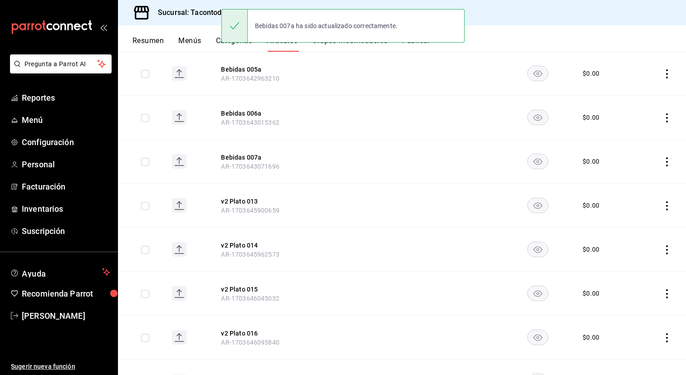
scroll to position [507, 0]
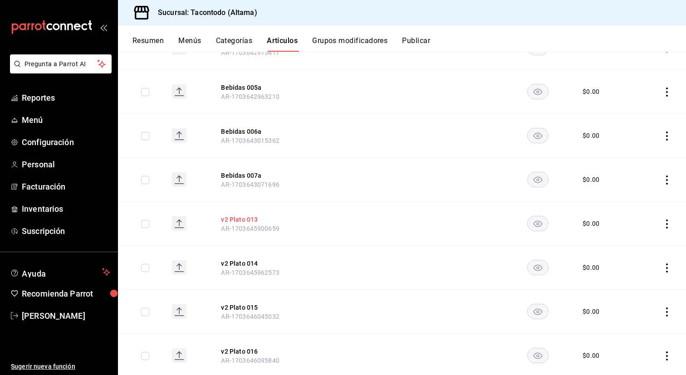
click at [237, 220] on button "v2 Plato 013" at bounding box center [257, 219] width 73 height 9
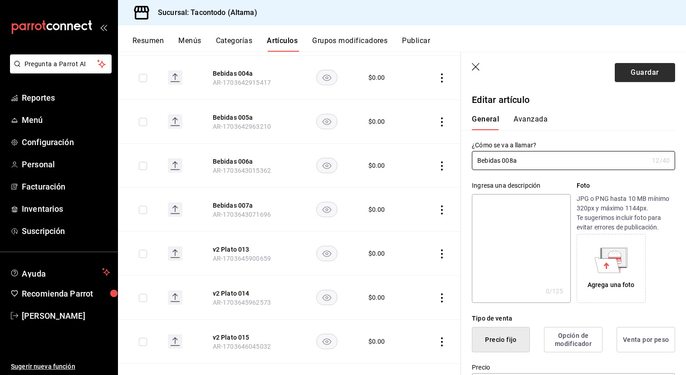
type input "Bebidas 008a"
click at [636, 71] on button "Guardar" at bounding box center [645, 72] width 60 height 19
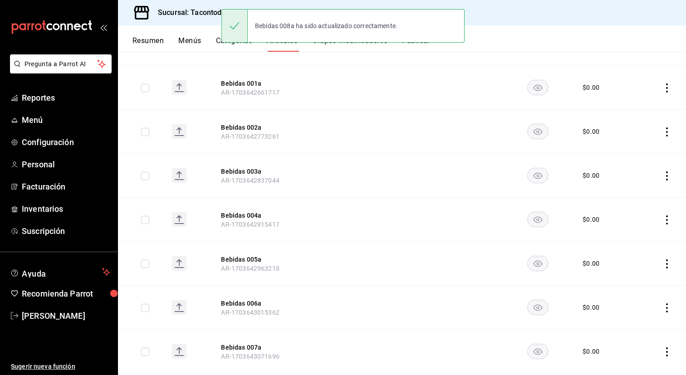
scroll to position [515, 0]
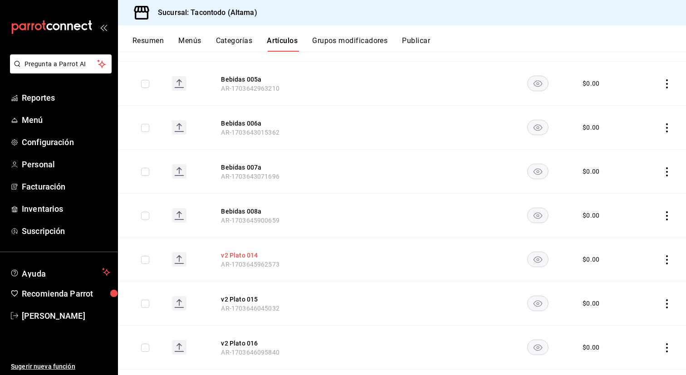
click at [249, 251] on button "v2 Plato 014" at bounding box center [257, 255] width 73 height 9
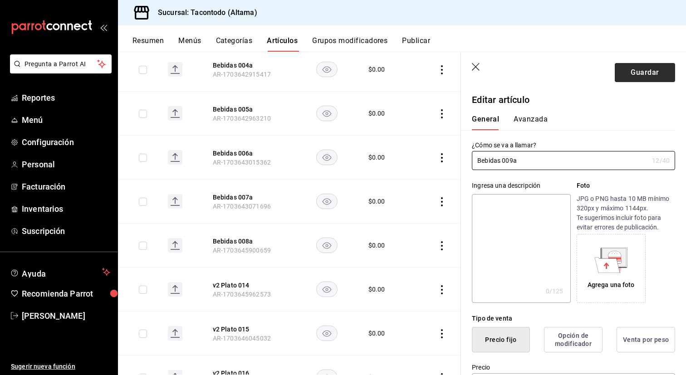
type input "Bebidas 009a"
click at [656, 68] on button "Guardar" at bounding box center [645, 72] width 60 height 19
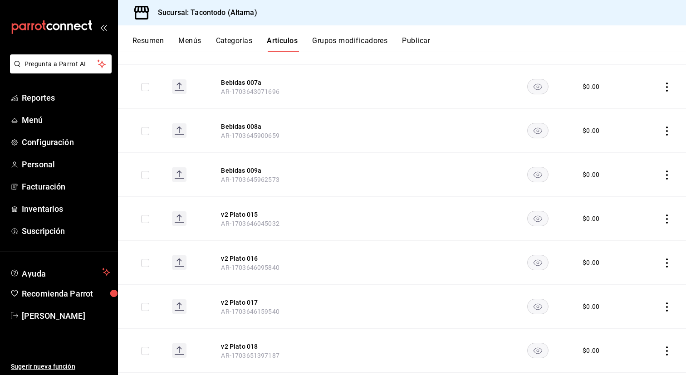
scroll to position [614, 0]
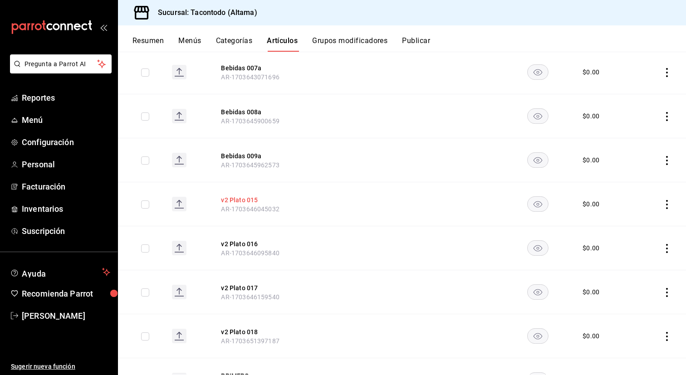
click at [252, 201] on button "v2 Plato 015" at bounding box center [257, 200] width 73 height 9
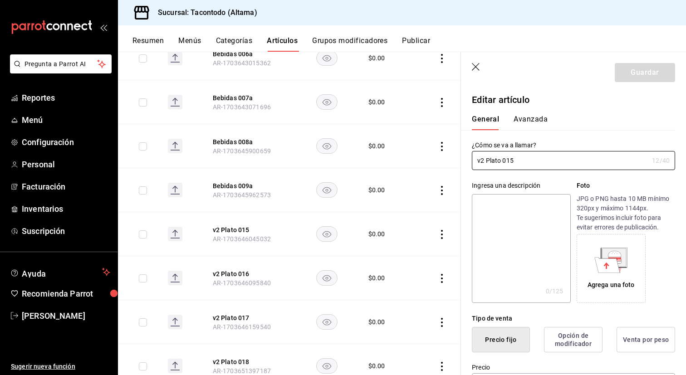
type input "$0.00"
type input "Bebidas 010a"
click at [637, 76] on button "Guardar" at bounding box center [645, 72] width 60 height 19
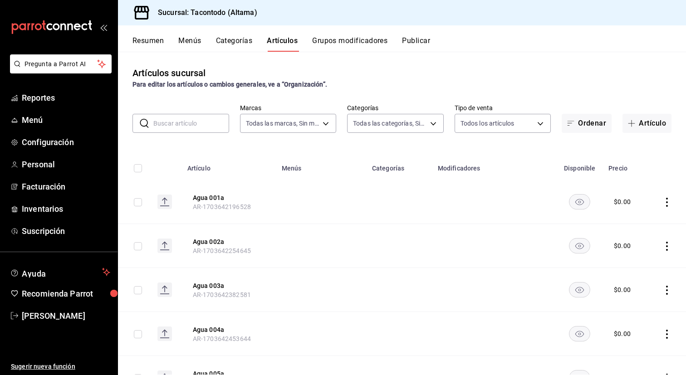
click at [251, 42] on button "Categorías" at bounding box center [234, 43] width 37 height 15
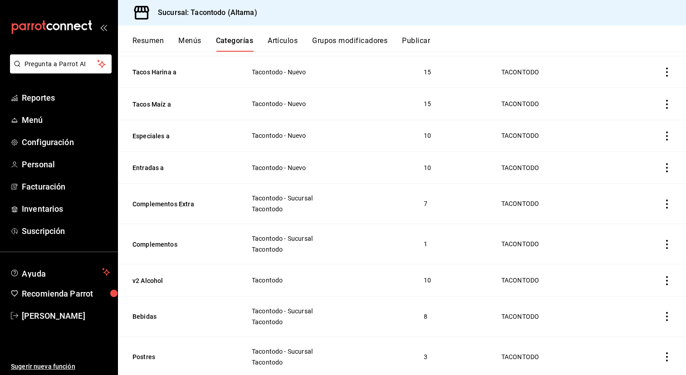
scroll to position [304, 0]
